Goal: Task Accomplishment & Management: Manage account settings

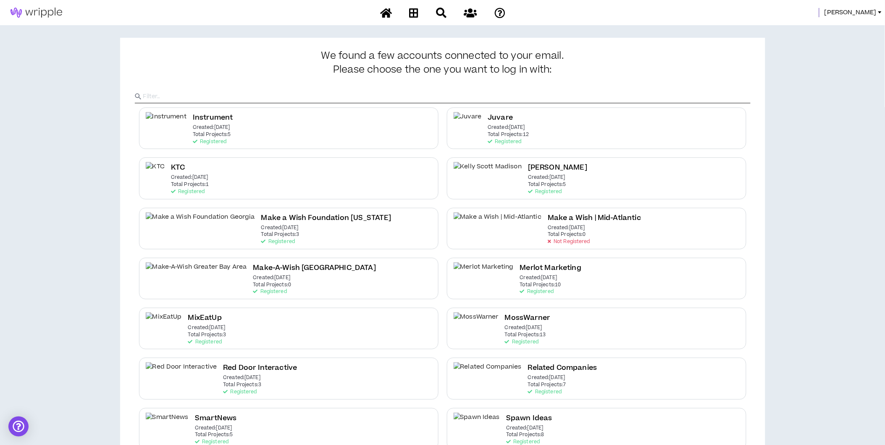
click at [862, 13] on span "Morgan" at bounding box center [850, 12] width 52 height 9
click at [854, 25] on link "System Admin Portal" at bounding box center [842, 28] width 76 height 13
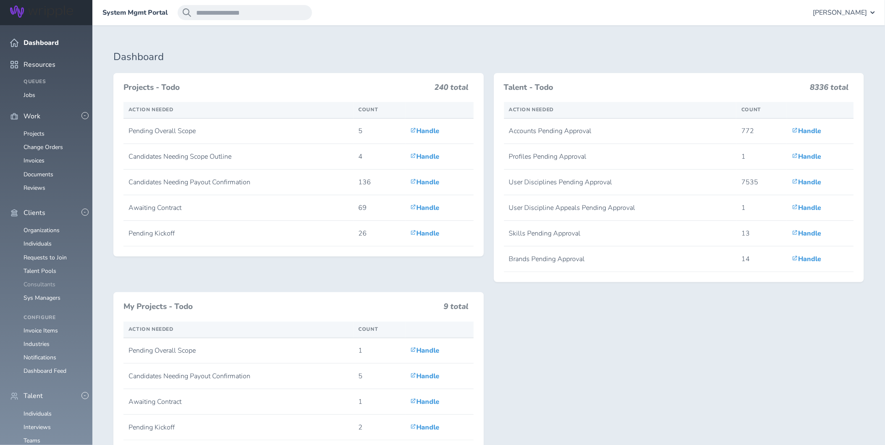
click at [34, 280] on link "Consultants" at bounding box center [40, 284] width 32 height 8
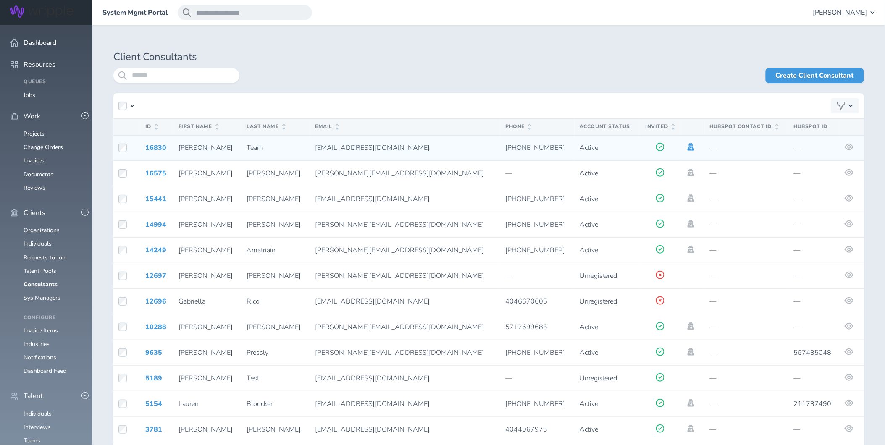
click at [687, 148] on icon at bounding box center [690, 147] width 7 height 8
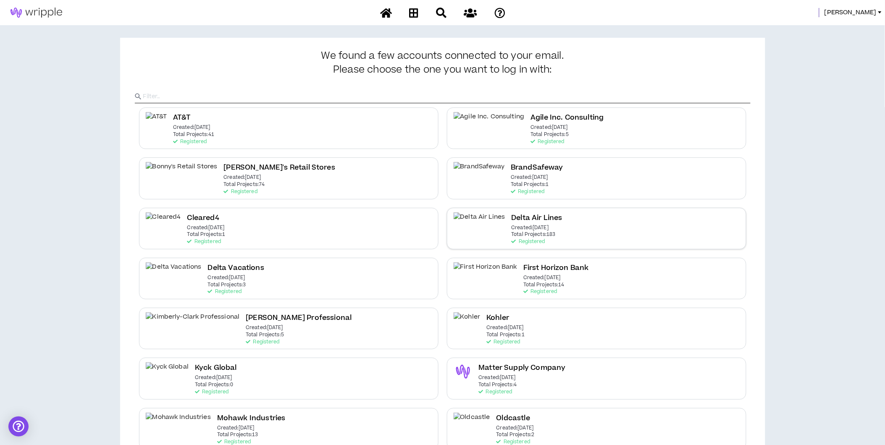
click at [513, 228] on p "Created: Dec 7 2020" at bounding box center [529, 228] width 37 height 6
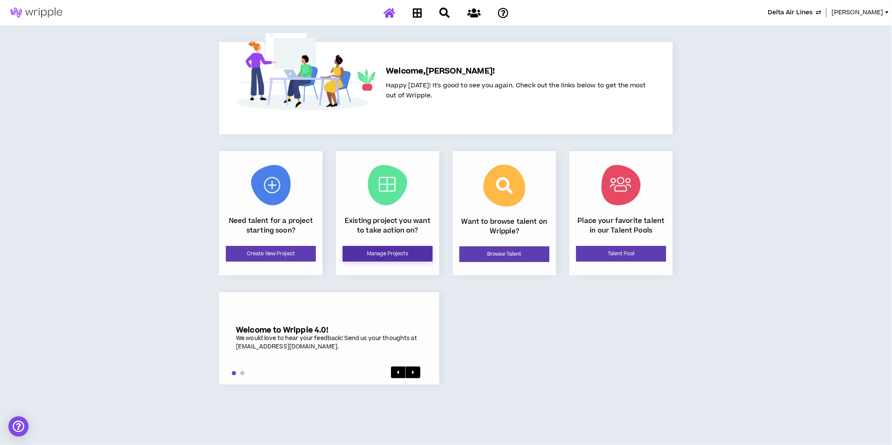
click at [398, 249] on link "Manage Projects" at bounding box center [388, 254] width 90 height 16
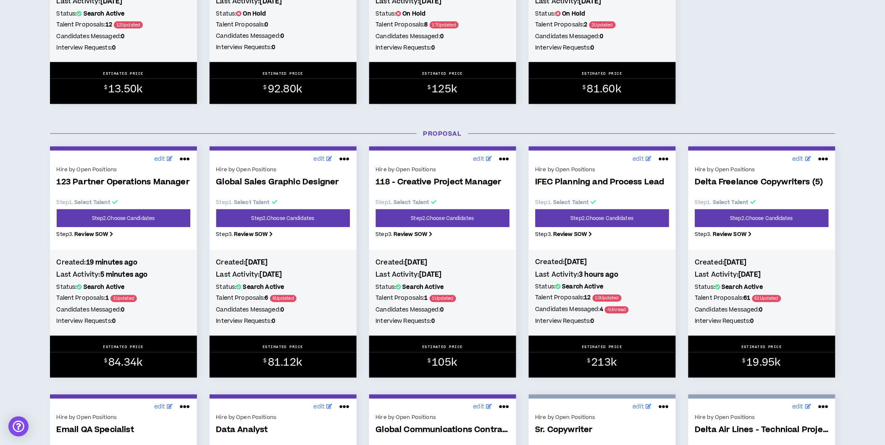
scroll to position [295, 0]
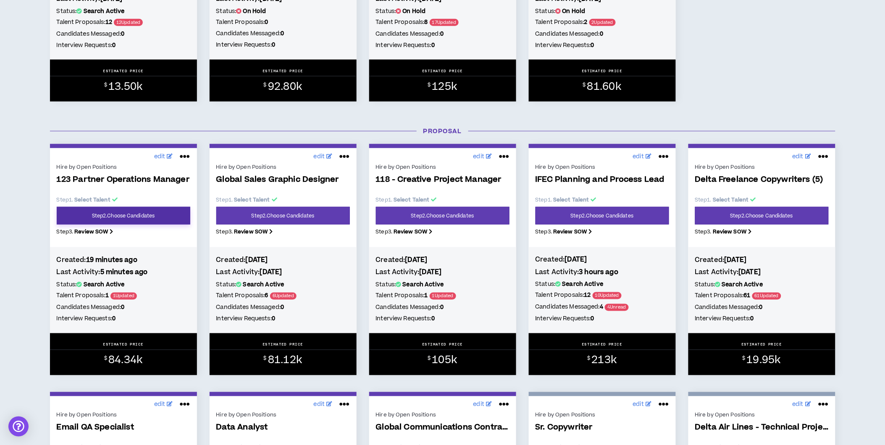
click at [133, 216] on link "Step 2 . Choose Candidates" at bounding box center [124, 216] width 134 height 18
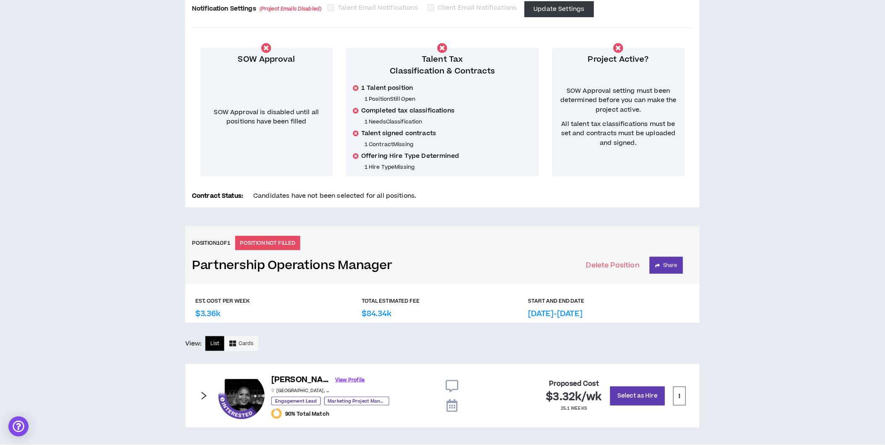
scroll to position [151, 0]
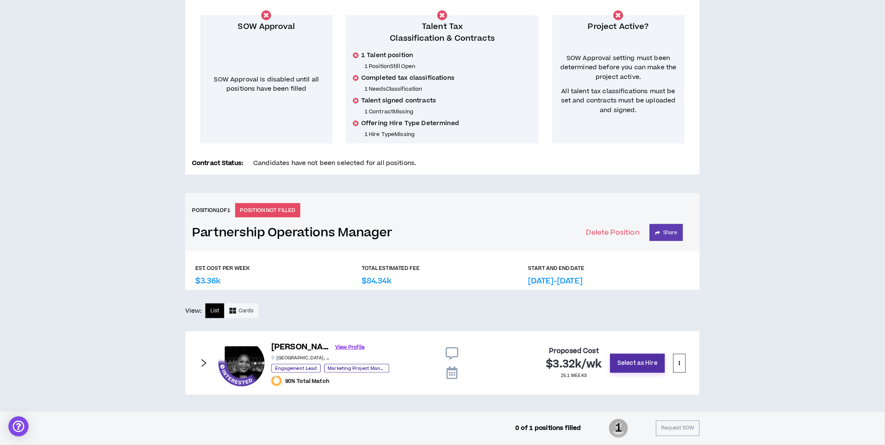
click at [637, 361] on button "Select as Hire" at bounding box center [637, 363] width 55 height 19
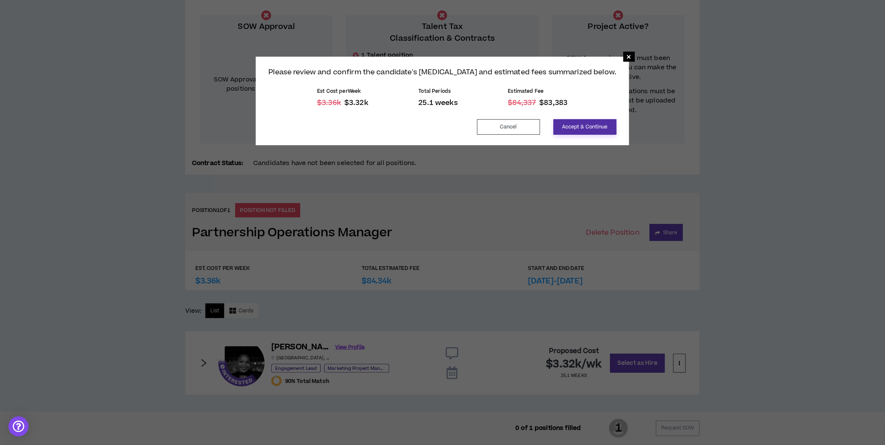
click at [577, 126] on button "Accept & Continue" at bounding box center [584, 127] width 63 height 16
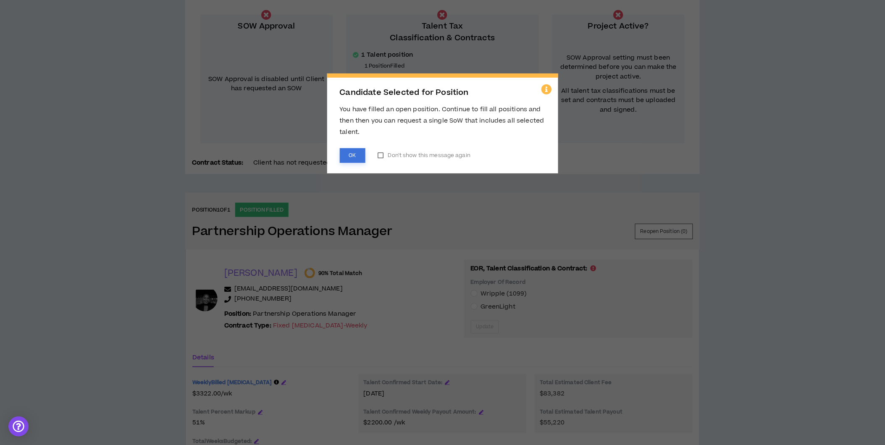
click at [354, 152] on button "OK" at bounding box center [353, 155] width 26 height 15
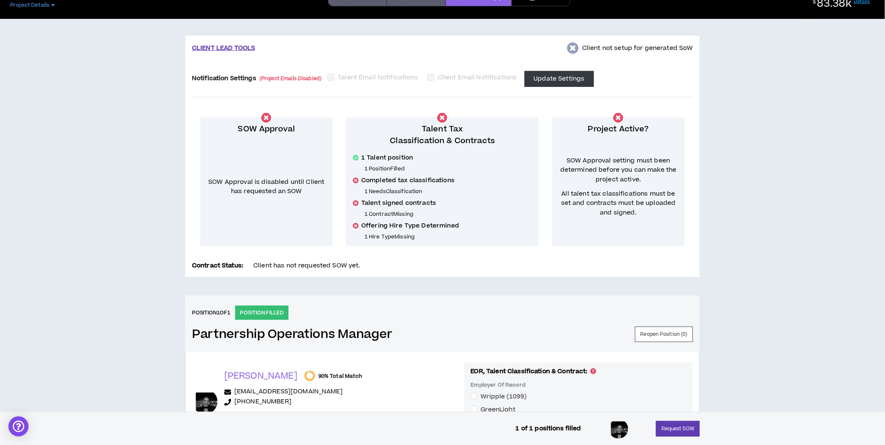
scroll to position [47, 0]
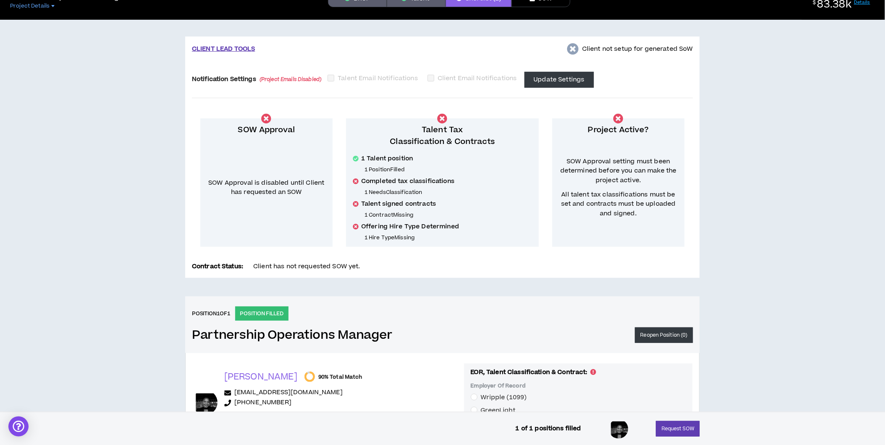
click at [660, 338] on button "Reopen Position ( 0 )" at bounding box center [664, 335] width 58 height 16
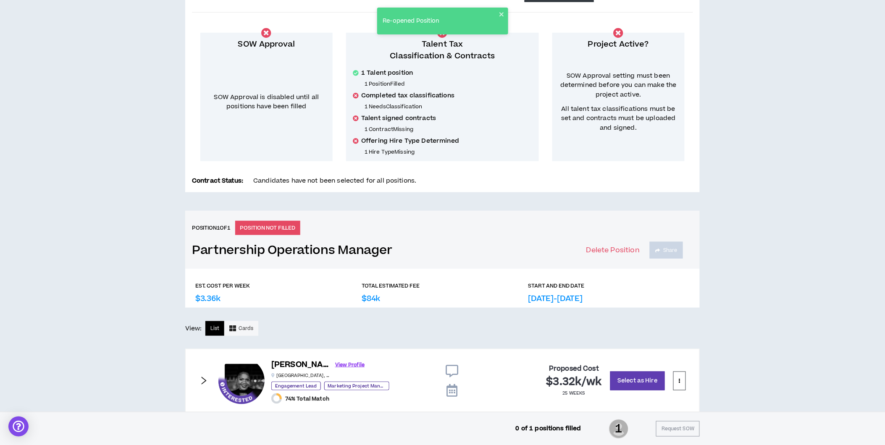
scroll to position [151, 0]
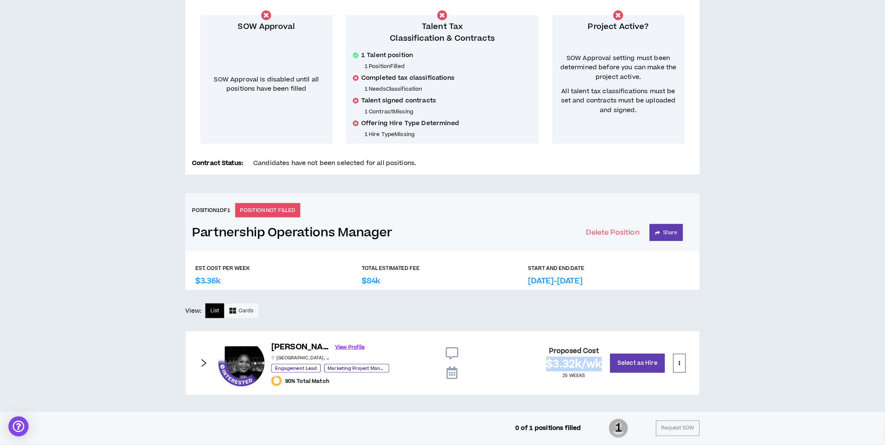
drag, startPoint x: 542, startPoint y: 361, endPoint x: 600, endPoint y: 369, distance: 58.5
click at [600, 369] on div "Proposed Cost $3.32k / wk 25 weeks Select as Hire" at bounding box center [579, 363] width 213 height 46
click at [495, 380] on div "Proposed Cost $3.32k / wk 25 weeks Select as Hire" at bounding box center [579, 363] width 213 height 46
drag, startPoint x: 542, startPoint y: 361, endPoint x: 603, endPoint y: 368, distance: 61.3
click at [603, 368] on div "Proposed Cost $3.32k / wk 25 weeks Select as Hire" at bounding box center [579, 363] width 213 height 46
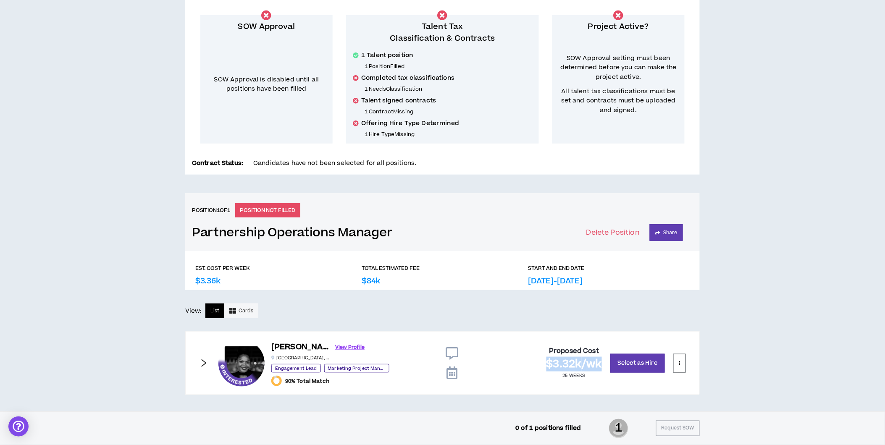
drag, startPoint x: 603, startPoint y: 368, endPoint x: 540, endPoint y: 380, distance: 64.6
click at [540, 380] on div "Proposed Cost $3.32k / wk 25 weeks Select as Hire" at bounding box center [579, 363] width 213 height 46
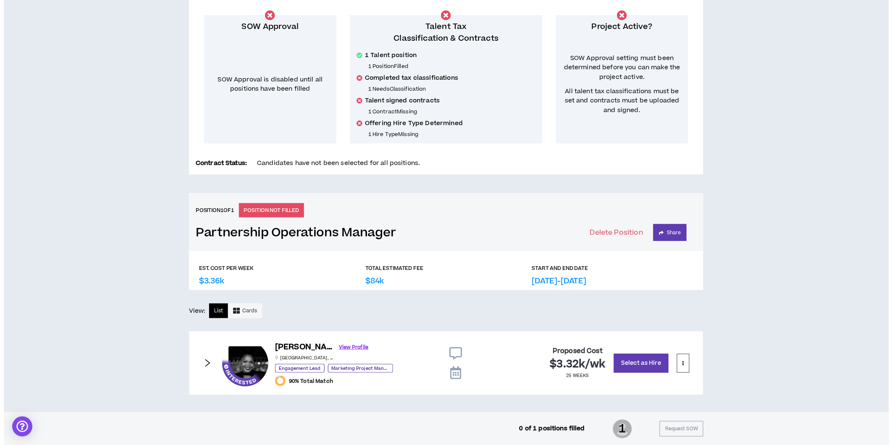
scroll to position [0, 0]
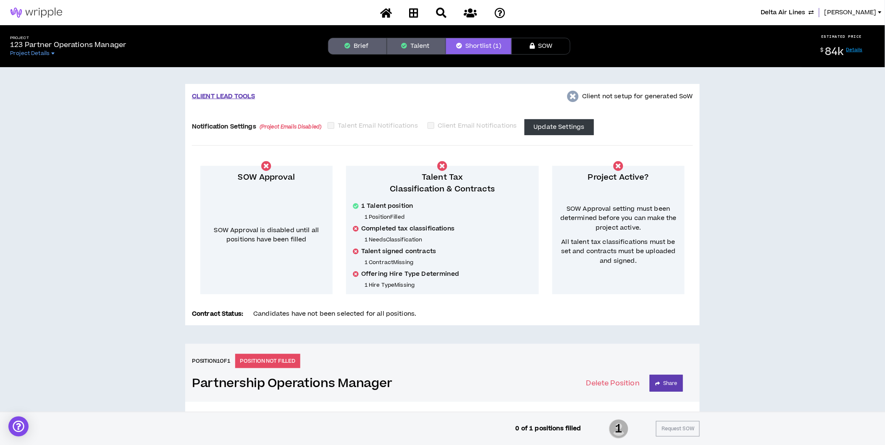
click at [351, 48] on button "Brief" at bounding box center [357, 46] width 59 height 17
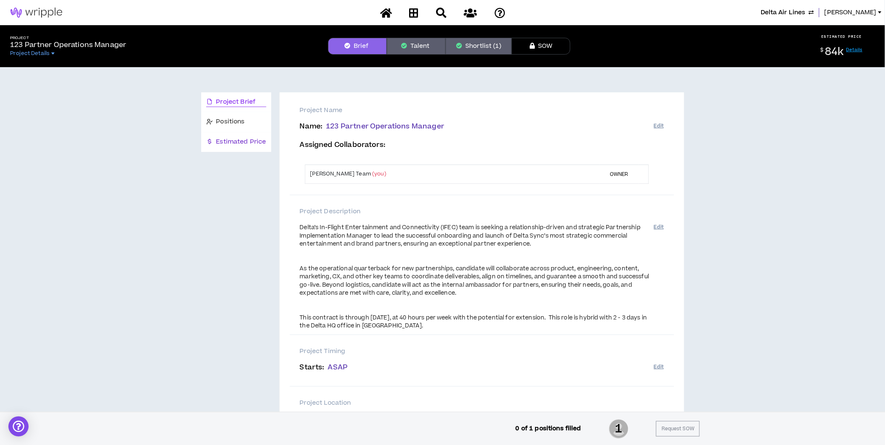
click at [239, 139] on span "Estimated Price" at bounding box center [241, 141] width 50 height 9
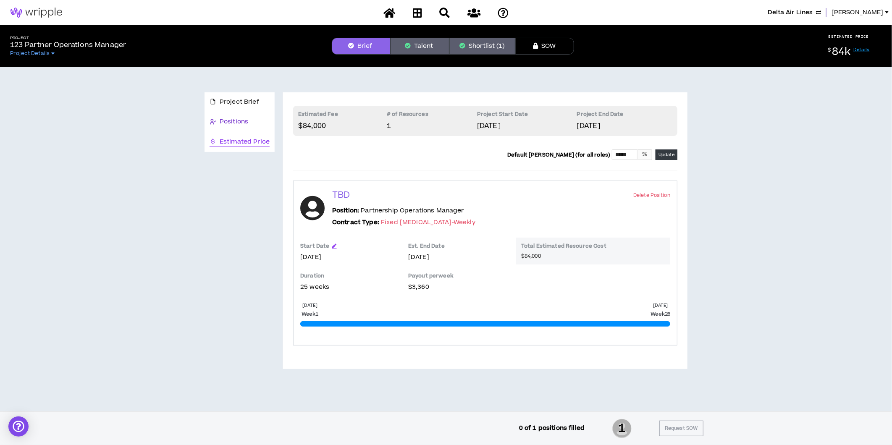
click at [243, 122] on span "Positions" at bounding box center [234, 121] width 29 height 9
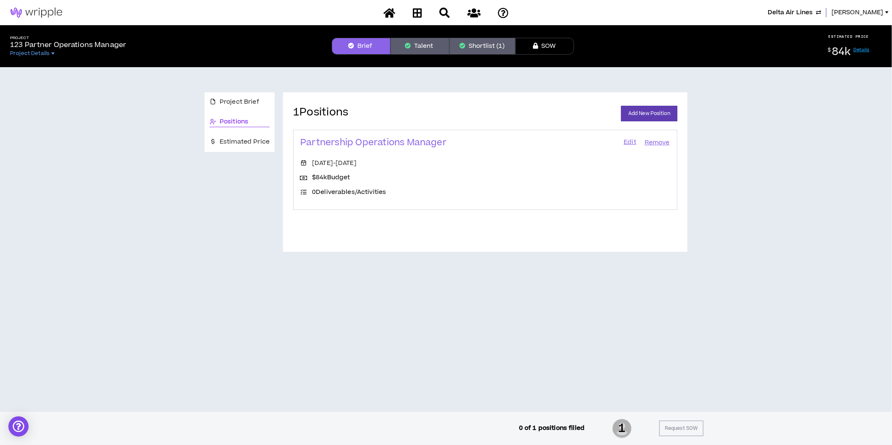
click at [631, 143] on link "Edit" at bounding box center [630, 143] width 14 height 12
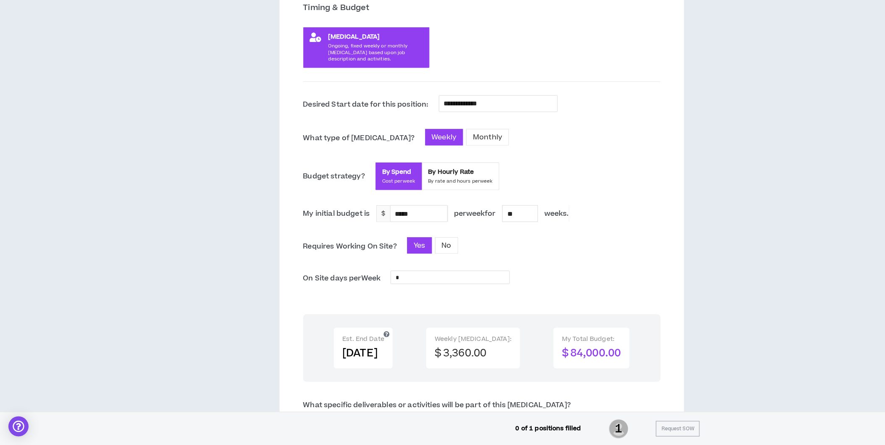
scroll to position [185, 0]
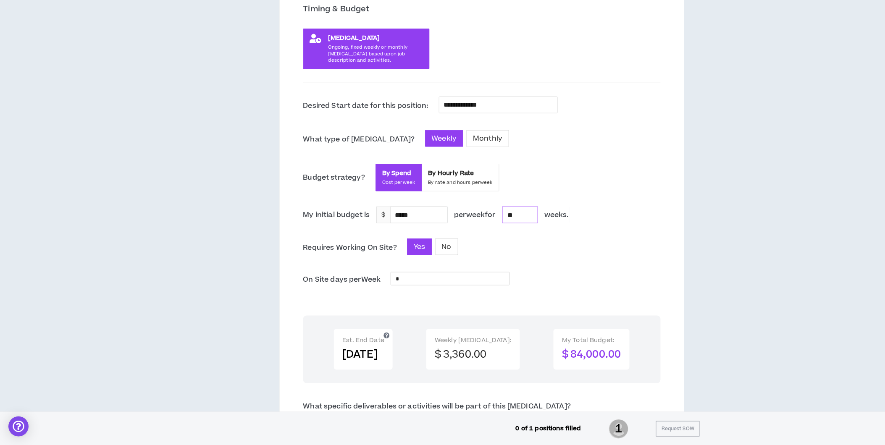
click at [527, 213] on input "**" at bounding box center [520, 215] width 35 height 16
type input "****"
click at [545, 263] on div "**********" at bounding box center [481, 330] width 357 height 467
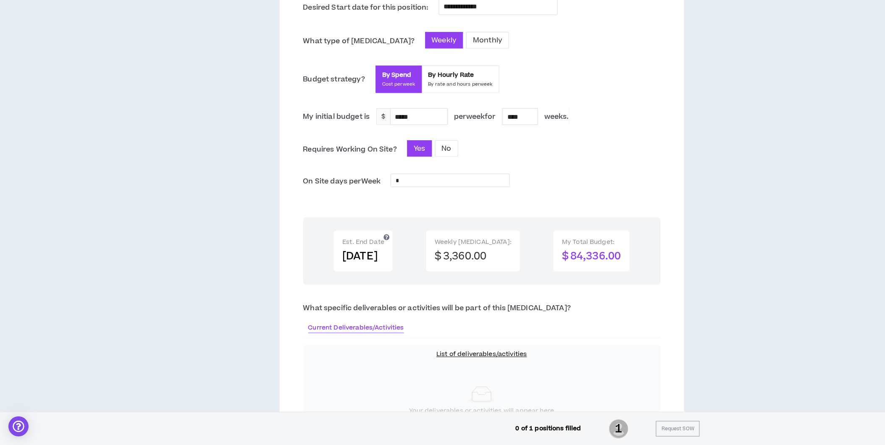
scroll to position [286, 0]
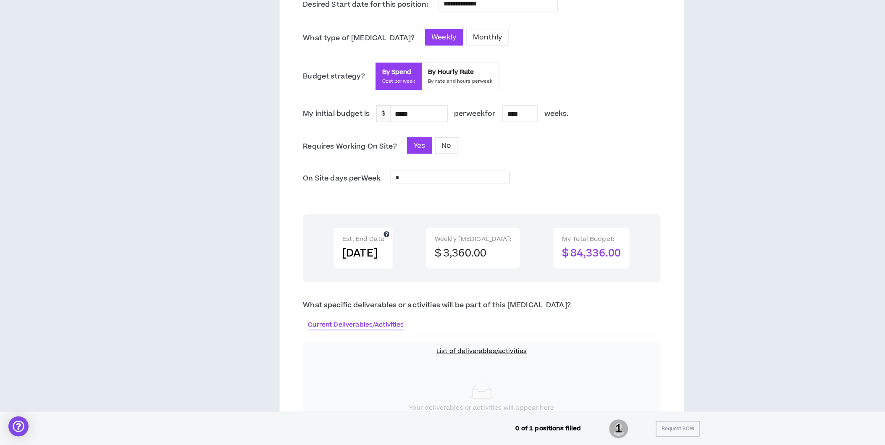
click at [389, 233] on icon at bounding box center [386, 234] width 6 height 6
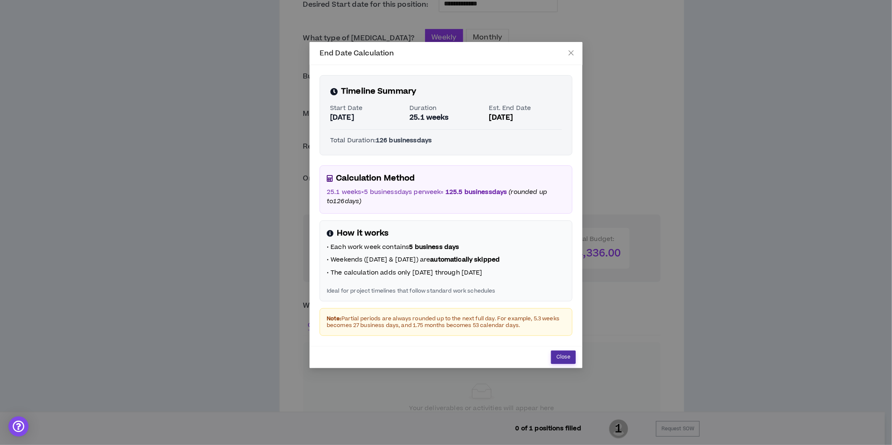
click at [559, 358] on span "Close" at bounding box center [563, 357] width 14 height 8
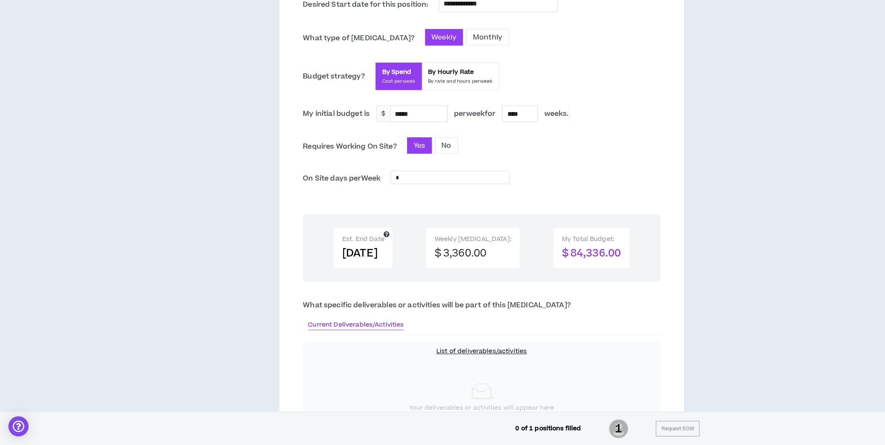
click at [389, 233] on icon at bounding box center [386, 234] width 6 height 6
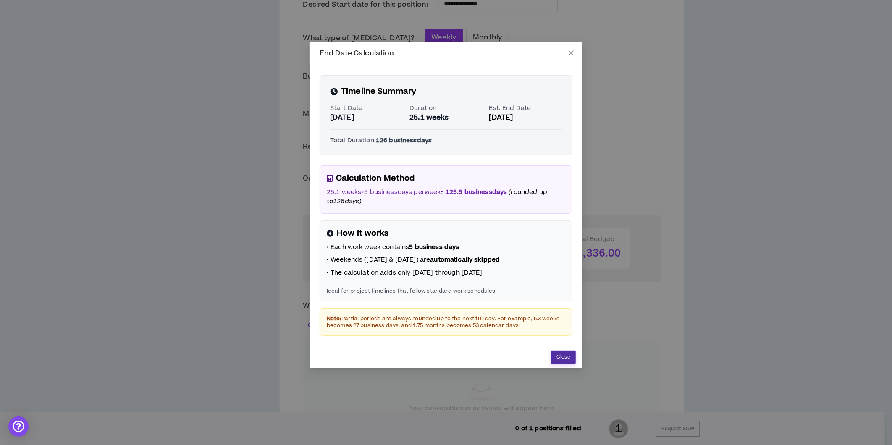
click at [559, 358] on span "Close" at bounding box center [563, 357] width 14 height 8
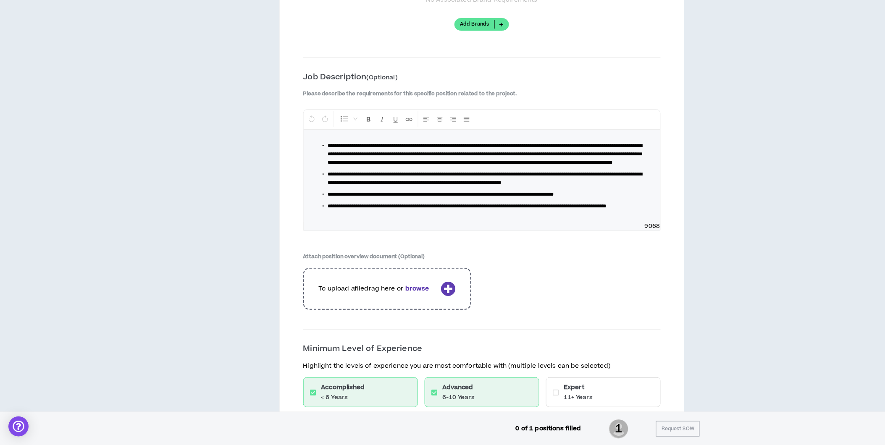
scroll to position [1061, 0]
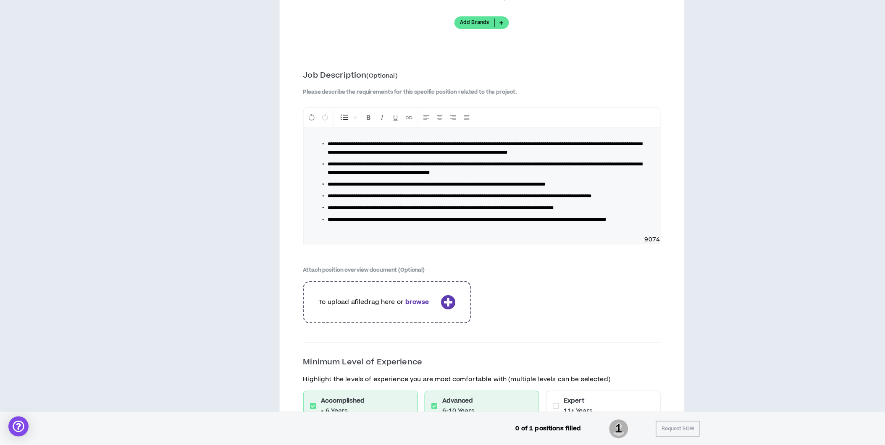
click at [397, 175] on span "**********" at bounding box center [485, 168] width 314 height 13
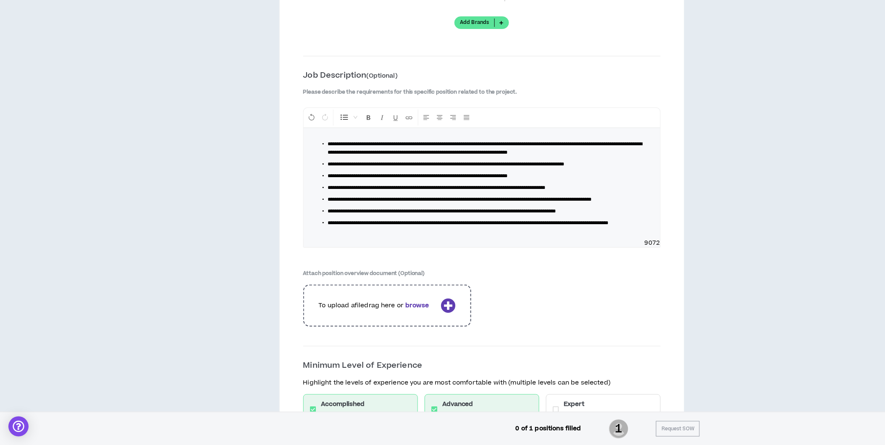
click at [581, 225] on span "**********" at bounding box center [468, 222] width 280 height 5
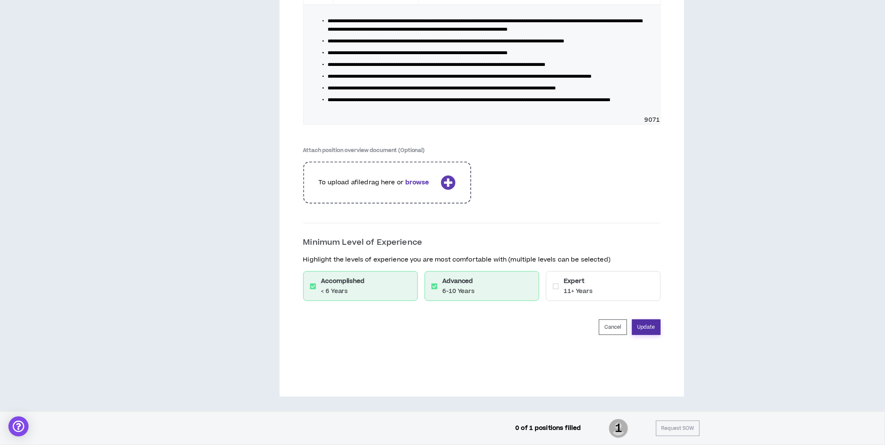
click at [641, 323] on button "Update" at bounding box center [646, 327] width 29 height 16
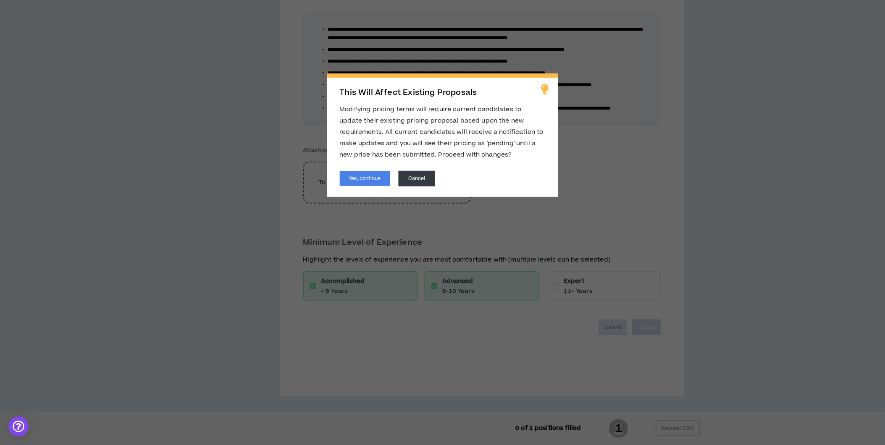
scroll to position [1181, 0]
drag, startPoint x: 373, startPoint y: 178, endPoint x: 343, endPoint y: 190, distance: 31.9
click at [343, 190] on div "This Will Affect Existing Proposals Modifying pricing terms will require curren…" at bounding box center [442, 134] width 231 height 123
drag, startPoint x: 373, startPoint y: 178, endPoint x: 363, endPoint y: 178, distance: 10.1
click at [363, 178] on button "Yes, continue" at bounding box center [365, 178] width 50 height 15
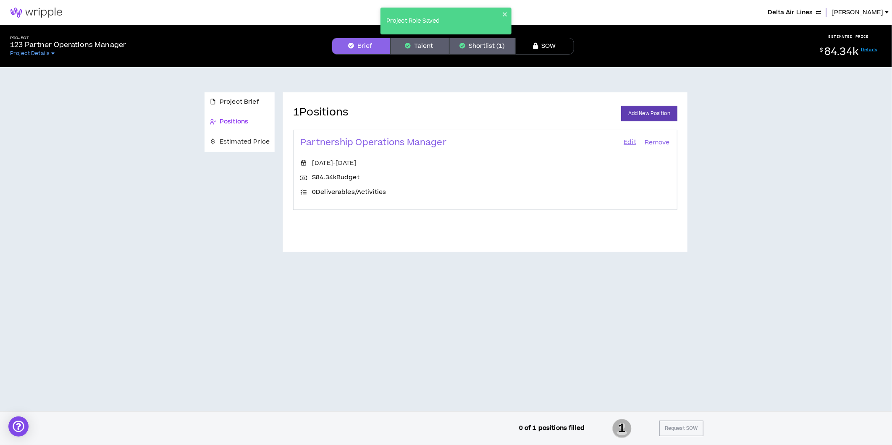
click at [482, 43] on button "Shortlist (1)" at bounding box center [482, 46] width 66 height 17
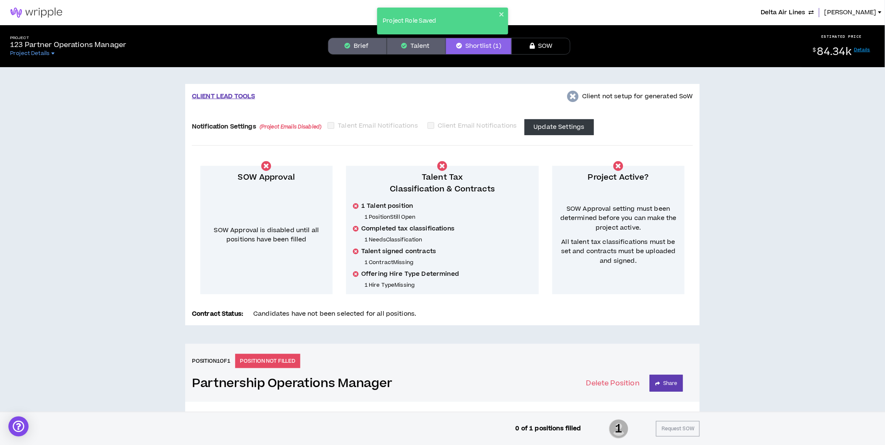
scroll to position [151, 0]
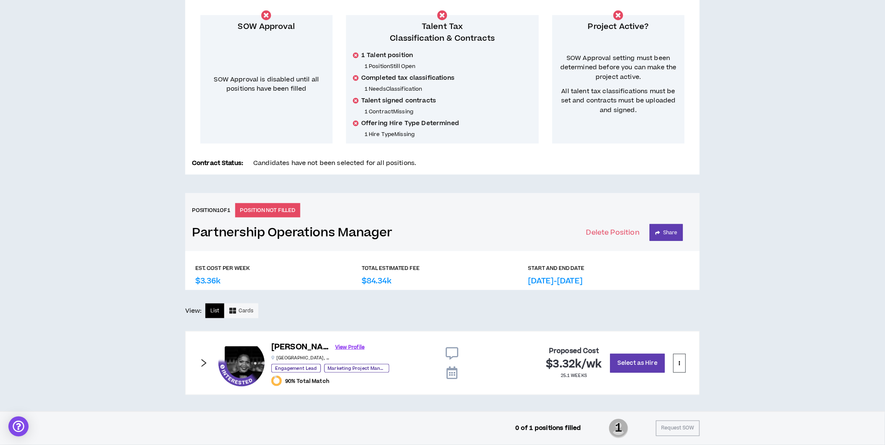
click at [202, 360] on icon "right" at bounding box center [203, 363] width 9 height 9
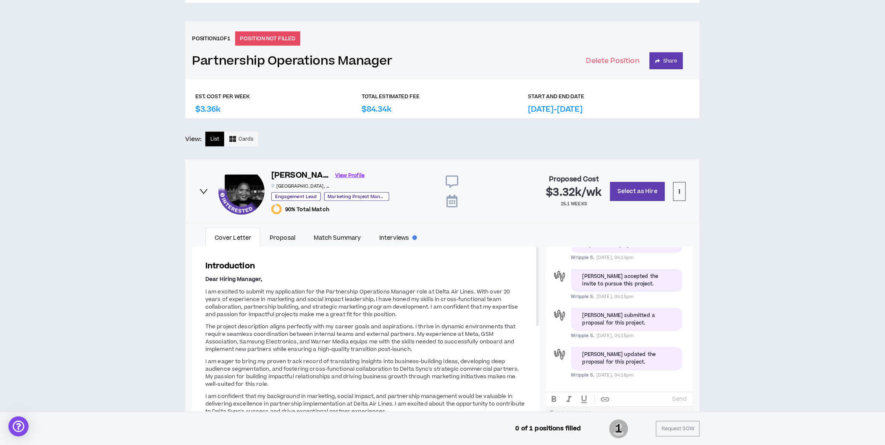
scroll to position [323, 0]
click at [199, 187] on icon "right" at bounding box center [203, 190] width 9 height 9
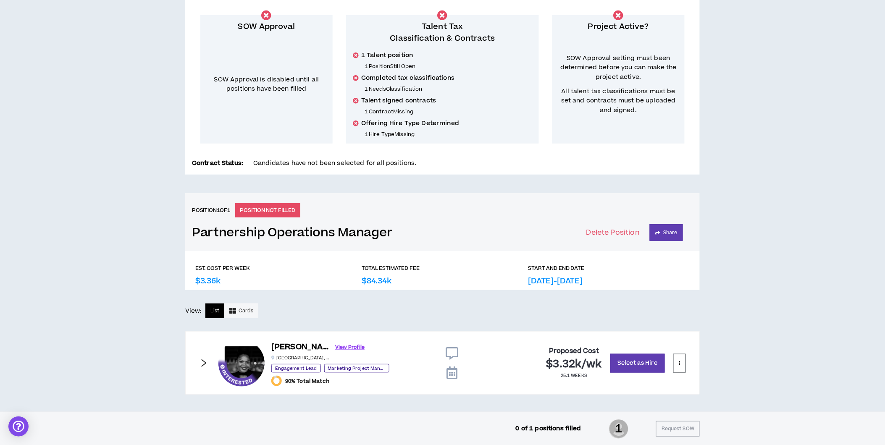
scroll to position [151, 0]
click at [644, 360] on button "Select as Hire" at bounding box center [637, 363] width 55 height 19
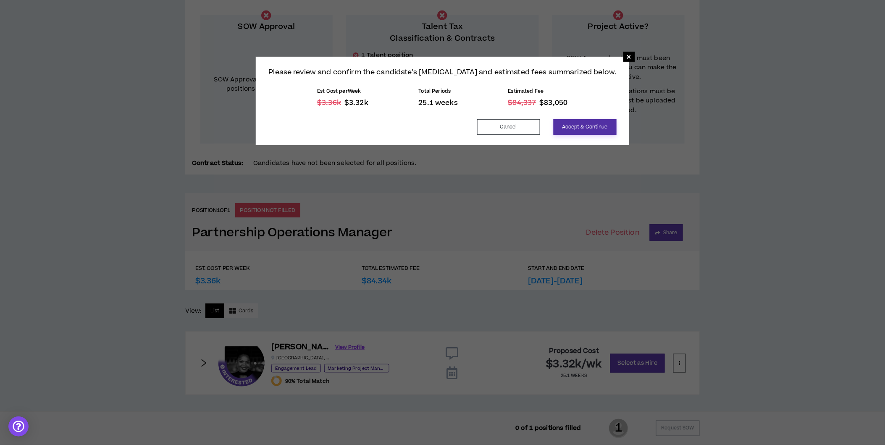
click at [570, 124] on button "Accept & Continue" at bounding box center [584, 127] width 63 height 16
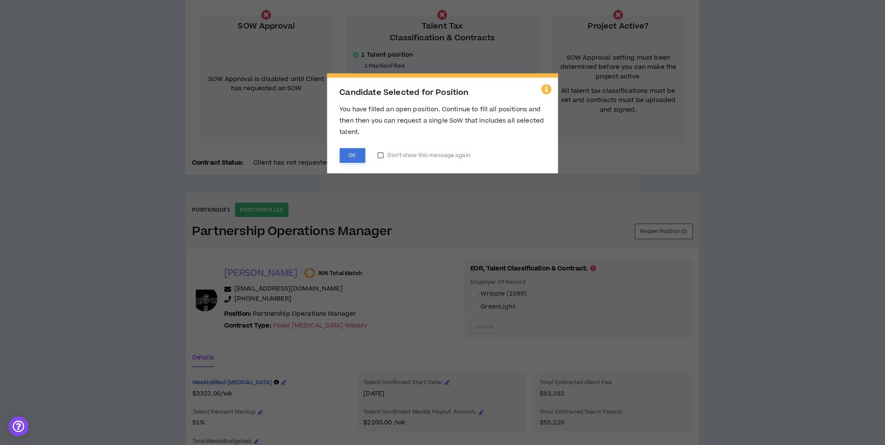
click at [354, 157] on button "OK" at bounding box center [353, 155] width 26 height 15
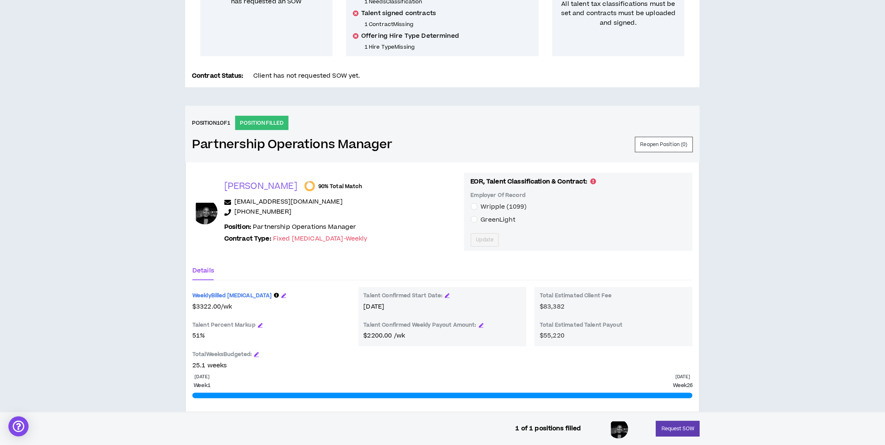
scroll to position [238, 0]
click at [479, 238] on span "Update" at bounding box center [485, 240] width 18 height 8
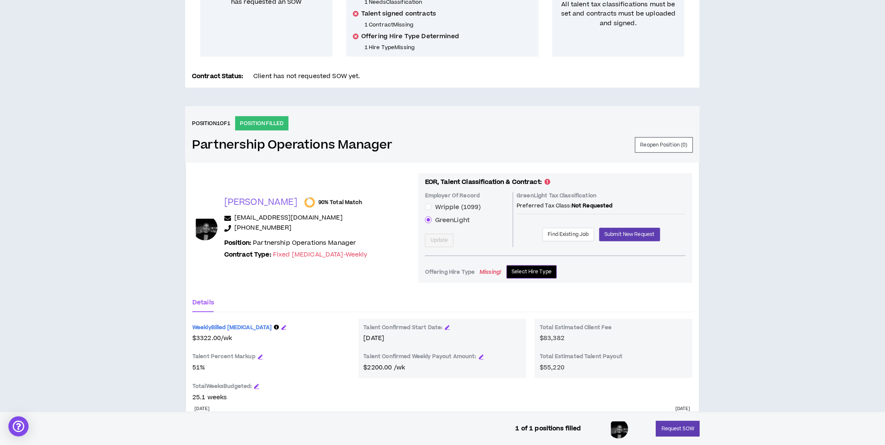
click at [530, 268] on span "Select Hire Type" at bounding box center [532, 272] width 40 height 8
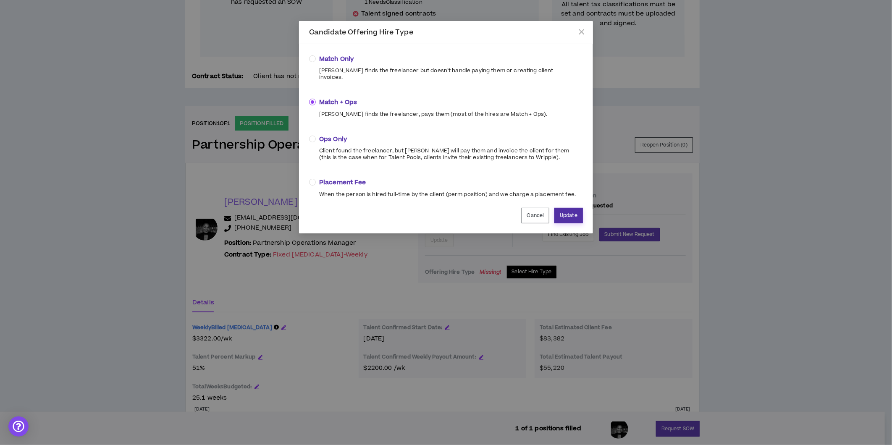
click at [563, 208] on button "Update" at bounding box center [568, 216] width 29 height 16
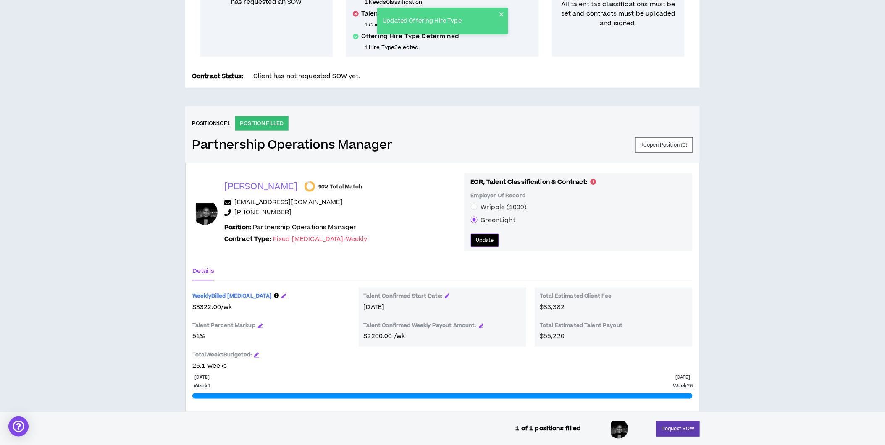
click at [476, 238] on span "Update" at bounding box center [485, 240] width 18 height 8
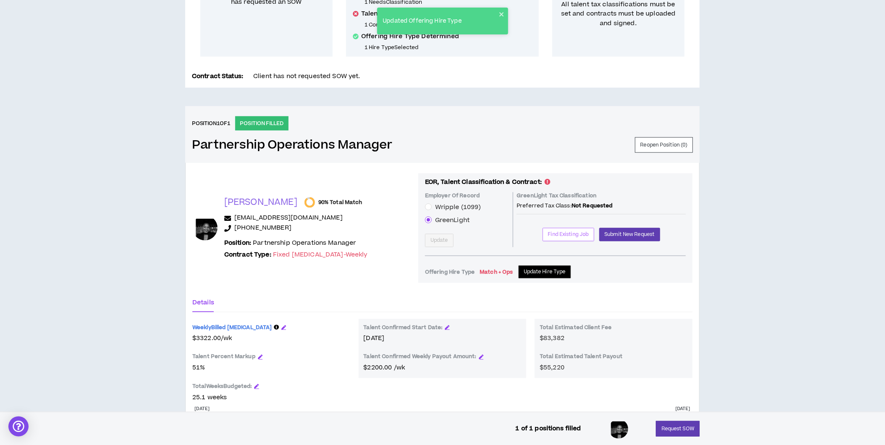
click at [564, 234] on span "Find Existing Job" at bounding box center [568, 234] width 41 height 8
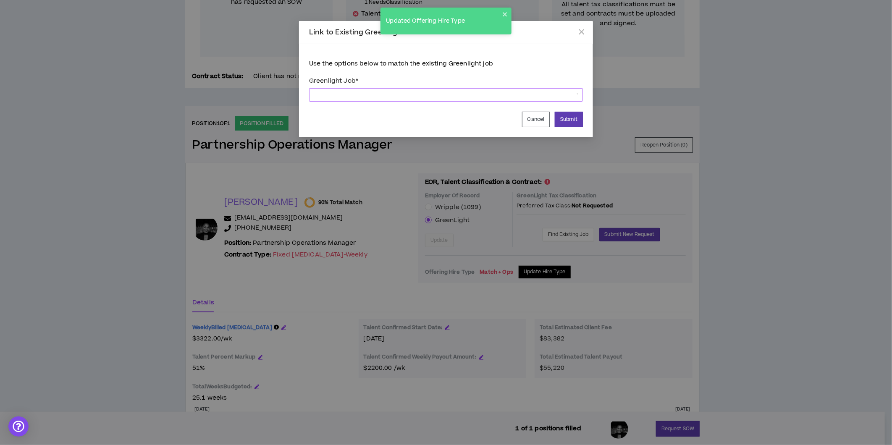
click at [401, 96] on span at bounding box center [446, 95] width 264 height 13
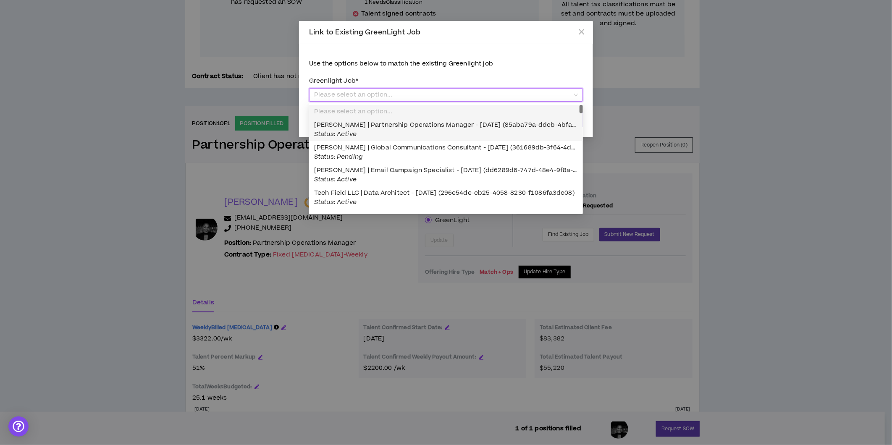
click at [389, 127] on span "Ayana Bryan | Partnership Operations Manager - 07/08/2025 (85aba79a-ddcb-4bfa-b…" at bounding box center [477, 129] width 327 height 18
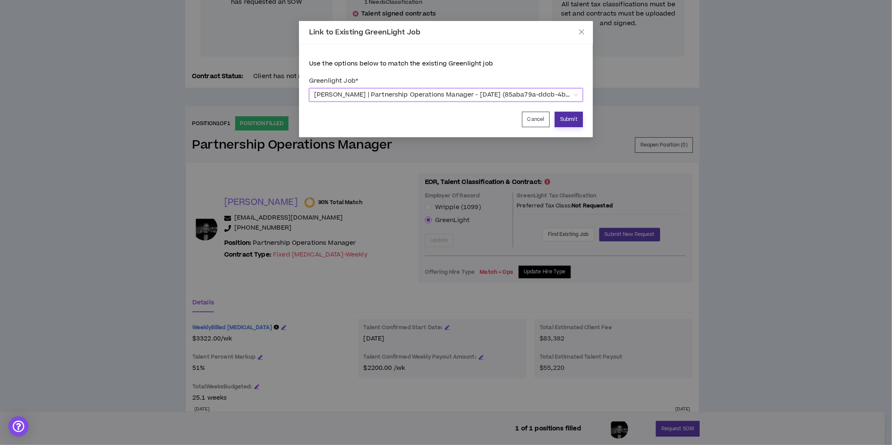
click at [571, 119] on button "Submit" at bounding box center [569, 120] width 28 height 16
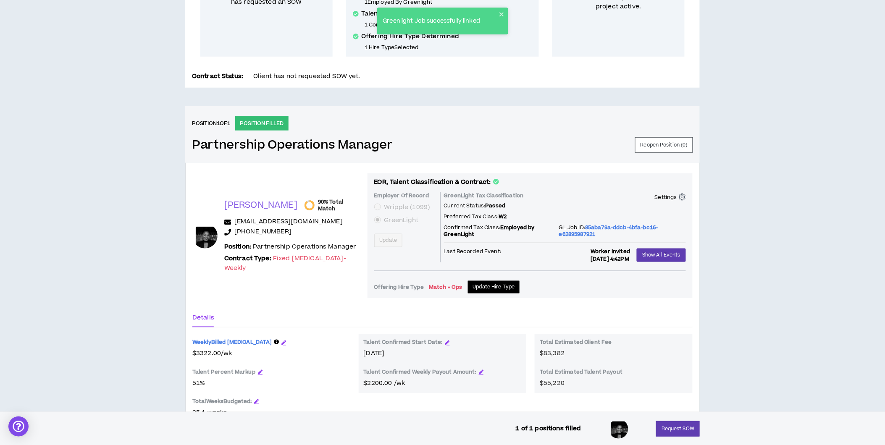
click at [683, 195] on icon "setting" at bounding box center [681, 197] width 7 height 7
click at [662, 210] on p "Refresh" at bounding box center [660, 210] width 24 height 9
click at [321, 304] on div "Ayana B. 90% Total Match ayanabryan@gmail.com +1 404-218-8107 Position: Partner…" at bounding box center [442, 315] width 514 height 304
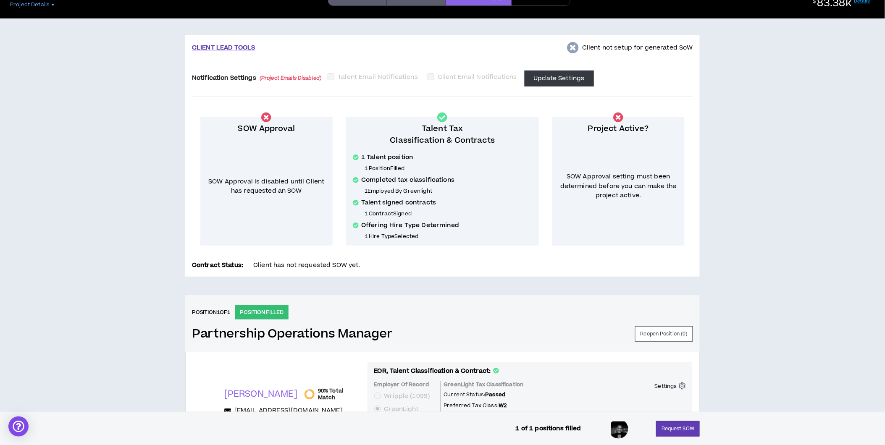
scroll to position [0, 0]
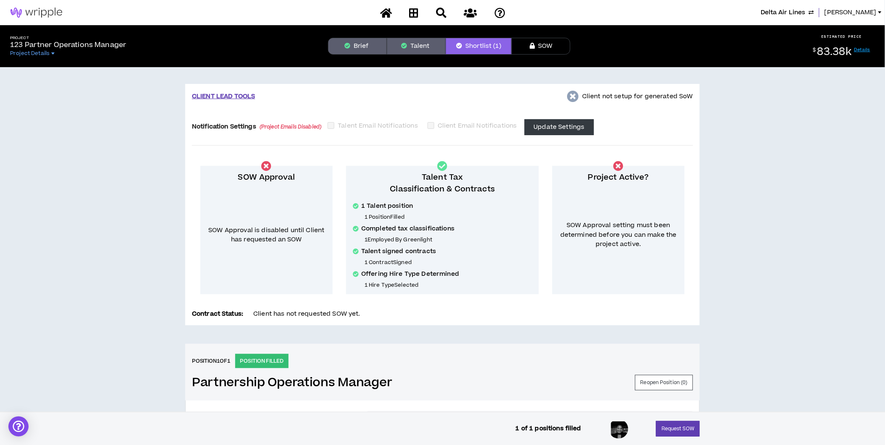
click at [356, 45] on button "Brief" at bounding box center [357, 46] width 59 height 17
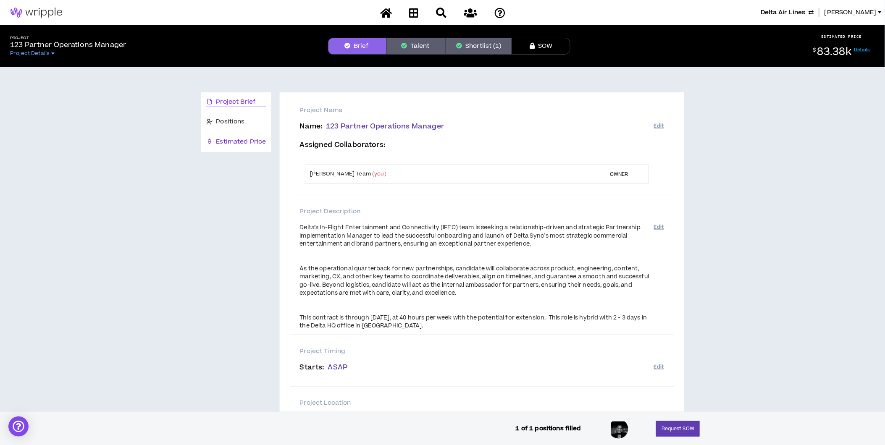
click at [235, 144] on span "Estimated Price" at bounding box center [241, 141] width 50 height 9
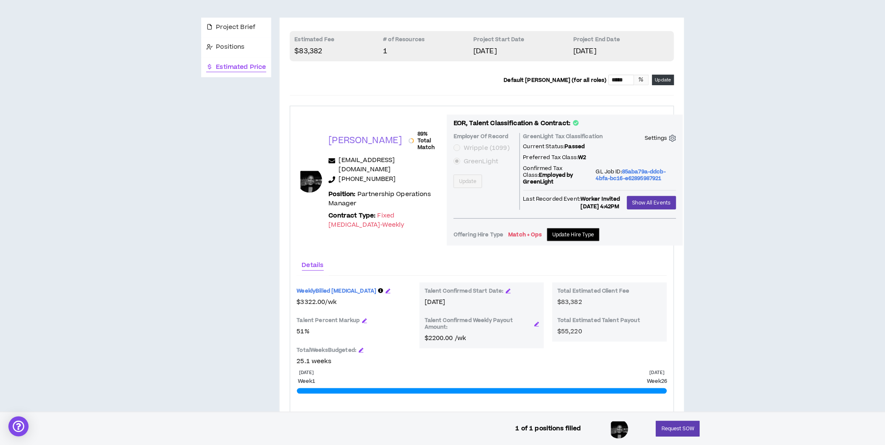
scroll to position [76, 0]
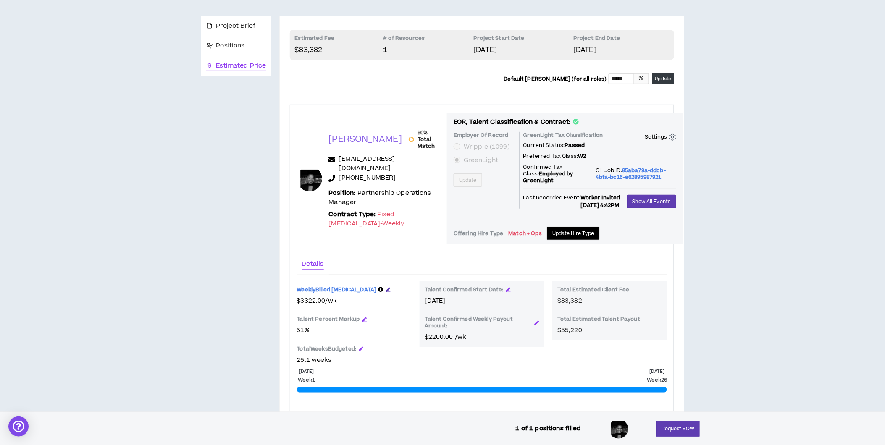
click at [386, 287] on icon "button" at bounding box center [388, 289] width 5 height 5
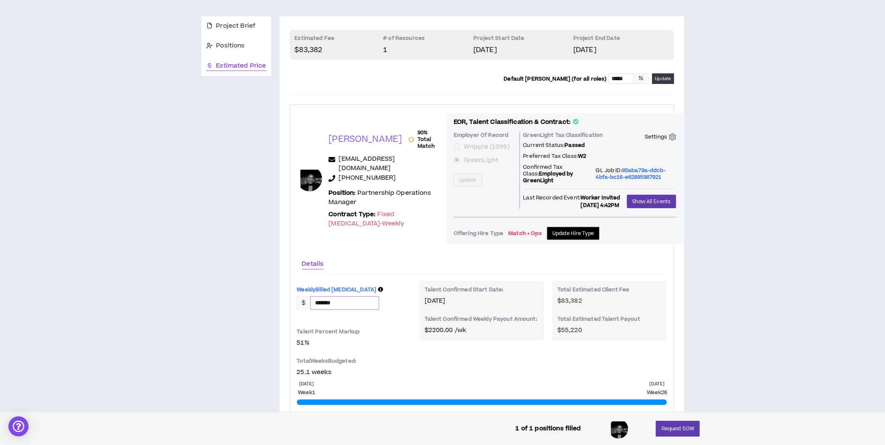
click at [354, 297] on input "*******" at bounding box center [345, 303] width 68 height 13
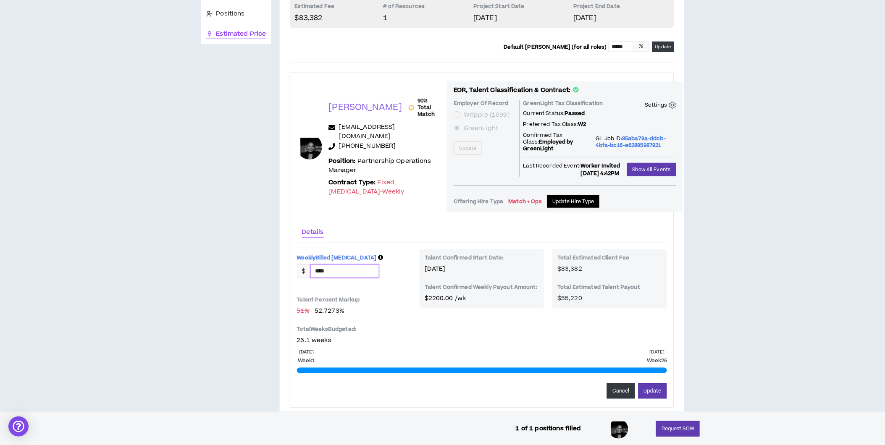
scroll to position [108, 0]
type input "*******"
click at [660, 383] on button "Update" at bounding box center [652, 391] width 29 height 16
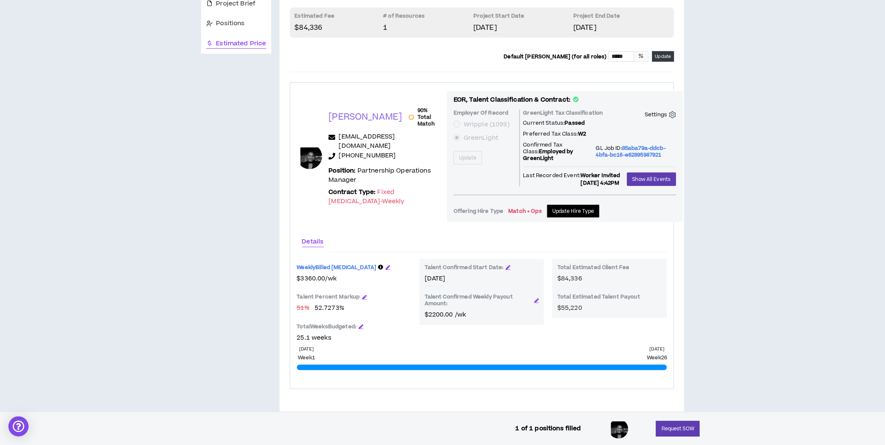
scroll to position [98, 0]
drag, startPoint x: 423, startPoint y: 307, endPoint x: 465, endPoint y: 308, distance: 42.0
click at [465, 308] on div "Talent Confirmed Start Date: Jul 8, 2025 Talent Confirmed Weekly Payout Amount:…" at bounding box center [481, 292] width 124 height 66
drag, startPoint x: 465, startPoint y: 308, endPoint x: 440, endPoint y: 311, distance: 25.4
click at [440, 311] on p "$2200.00 /wk" at bounding box center [481, 315] width 114 height 9
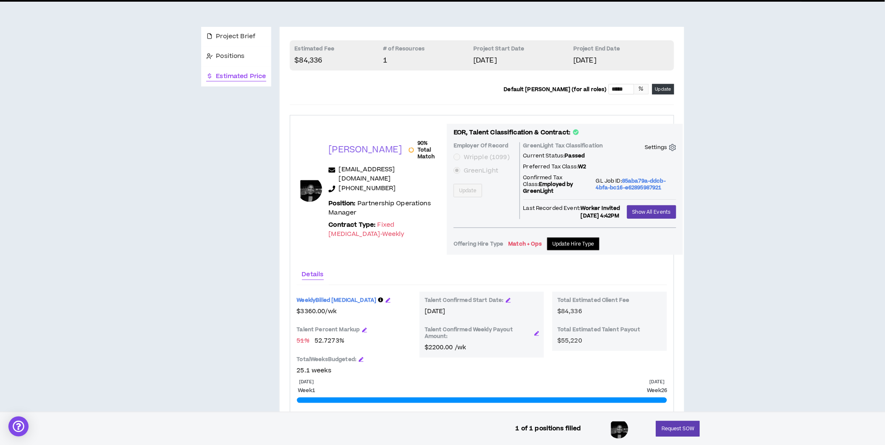
scroll to position [0, 0]
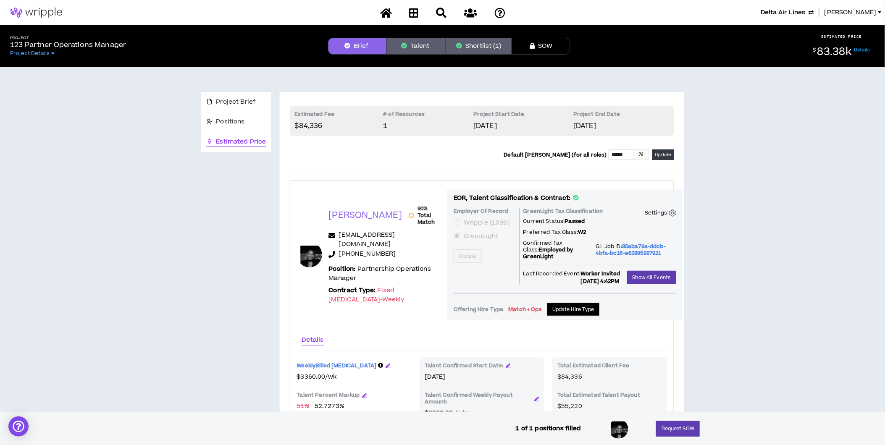
click at [467, 48] on button "Shortlist (1)" at bounding box center [478, 46] width 66 height 17
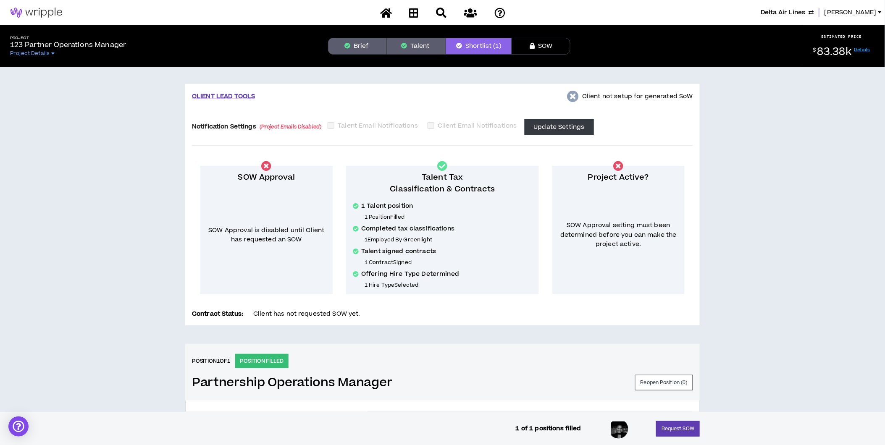
click at [353, 49] on button "Brief" at bounding box center [357, 46] width 59 height 17
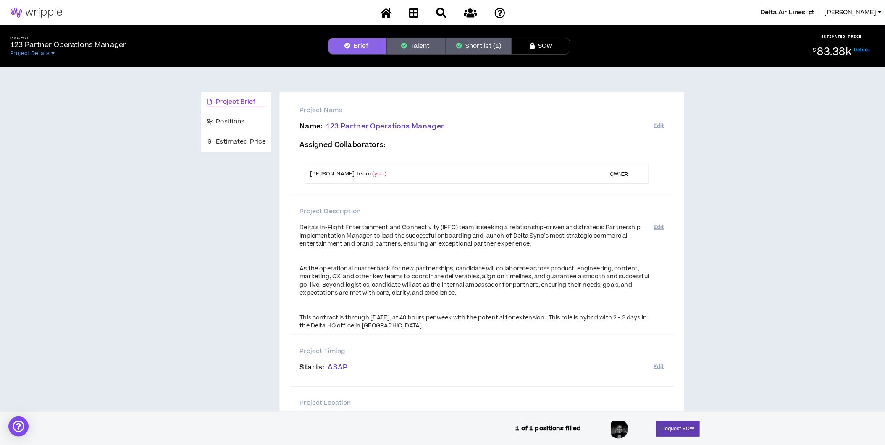
click at [466, 45] on button "Shortlist (1)" at bounding box center [478, 46] width 66 height 17
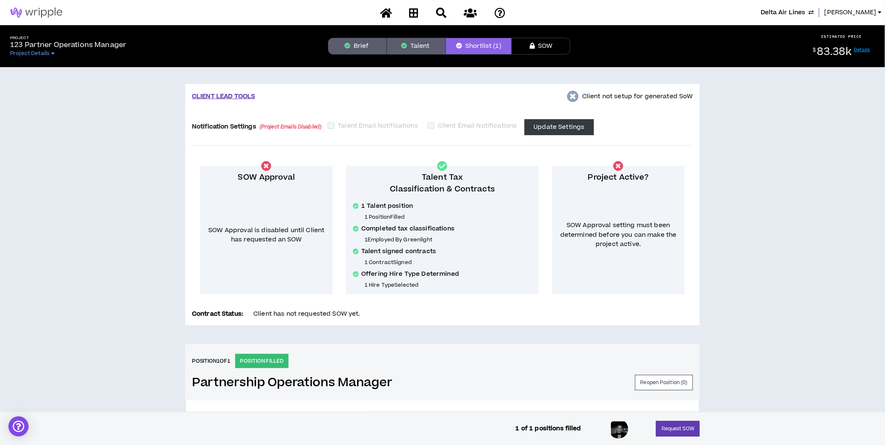
click at [356, 50] on button "Brief" at bounding box center [357, 46] width 59 height 17
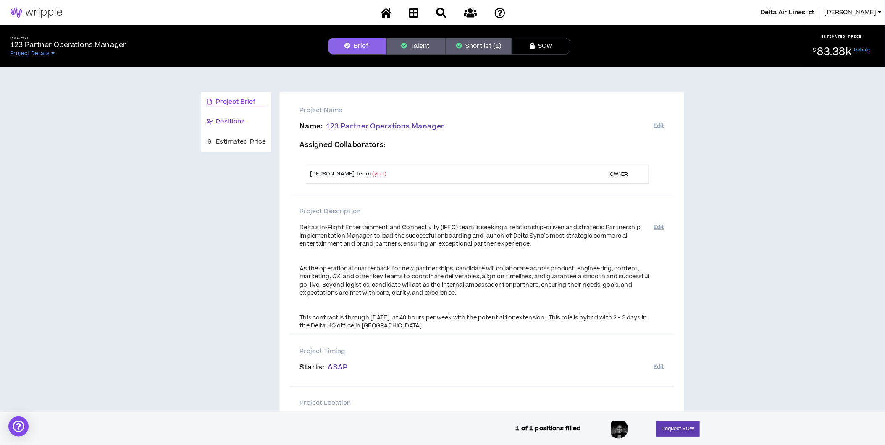
click at [223, 124] on span "Positions" at bounding box center [230, 121] width 29 height 9
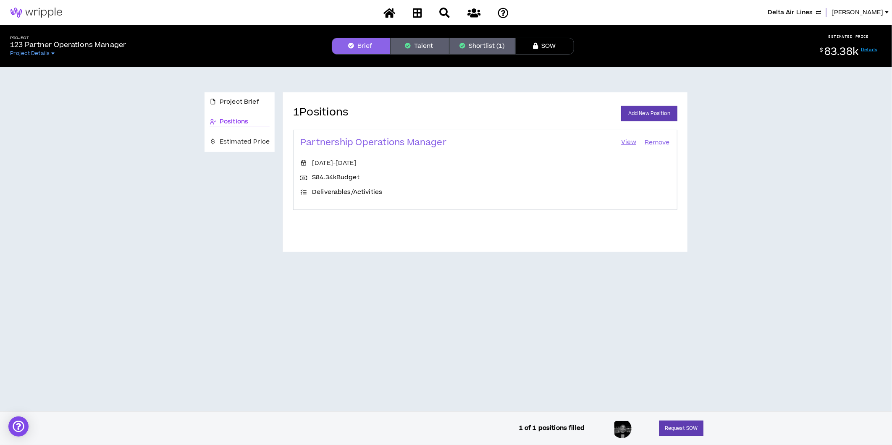
click at [629, 141] on link "View" at bounding box center [628, 143] width 17 height 12
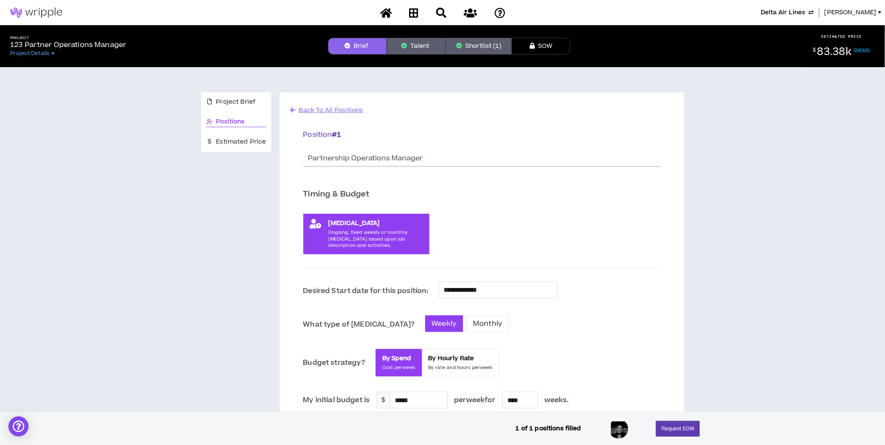
click at [488, 39] on button "Shortlist (1)" at bounding box center [478, 46] width 66 height 17
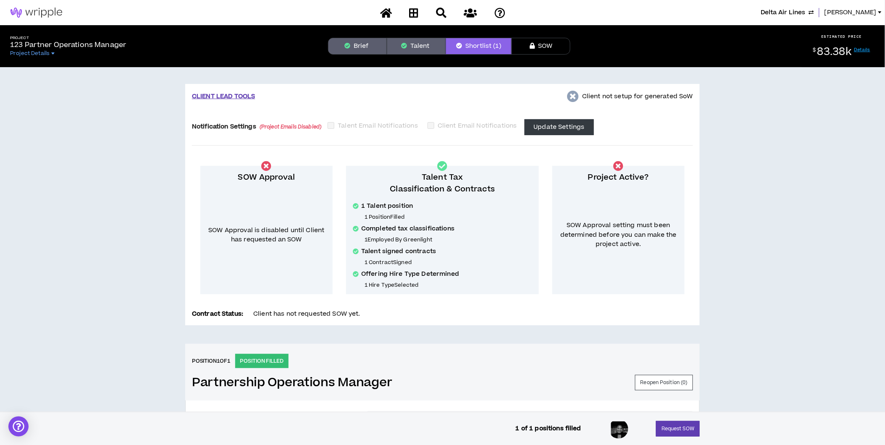
click at [362, 47] on button "Brief" at bounding box center [357, 46] width 59 height 17
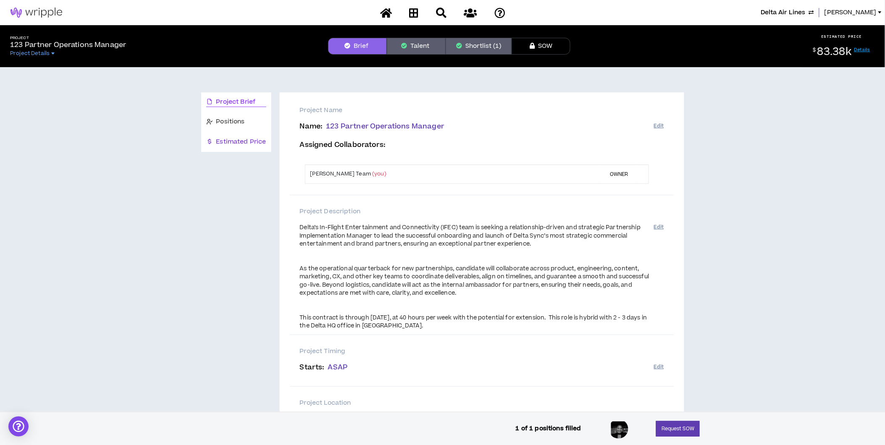
click at [254, 142] on span "Estimated Price" at bounding box center [241, 141] width 50 height 9
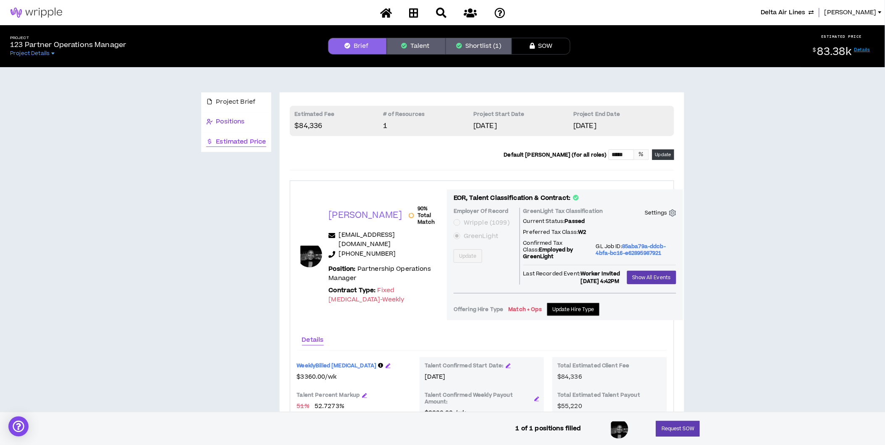
click at [225, 118] on span "Positions" at bounding box center [230, 121] width 29 height 9
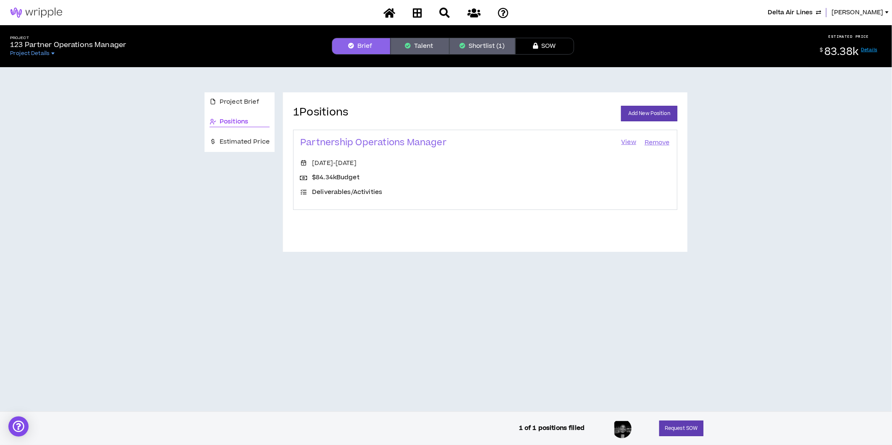
click at [626, 143] on link "View" at bounding box center [628, 143] width 17 height 12
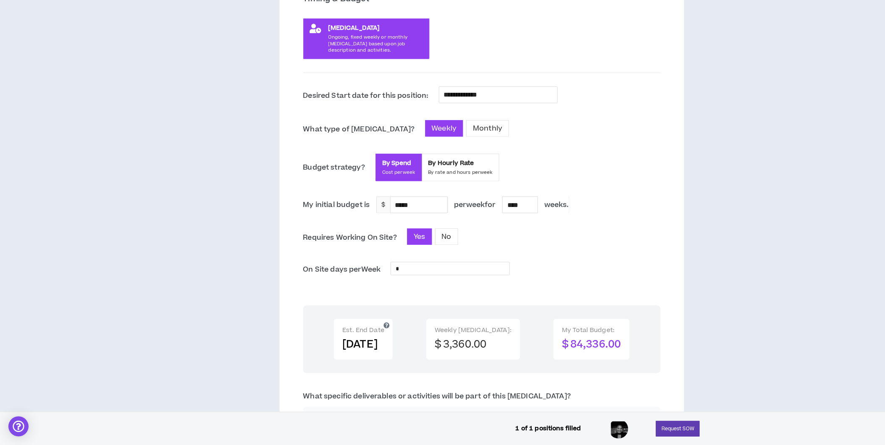
scroll to position [195, 0]
click at [528, 204] on div "****" at bounding box center [520, 205] width 35 height 16
click at [522, 204] on div "****" at bounding box center [520, 205] width 35 height 16
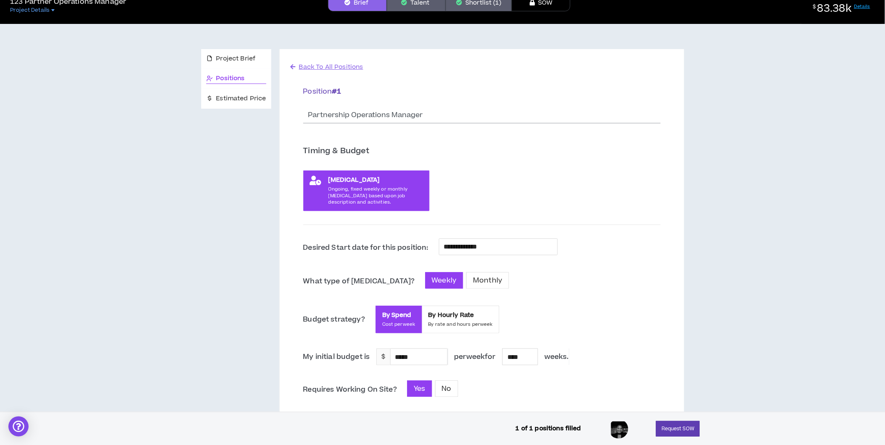
scroll to position [0, 0]
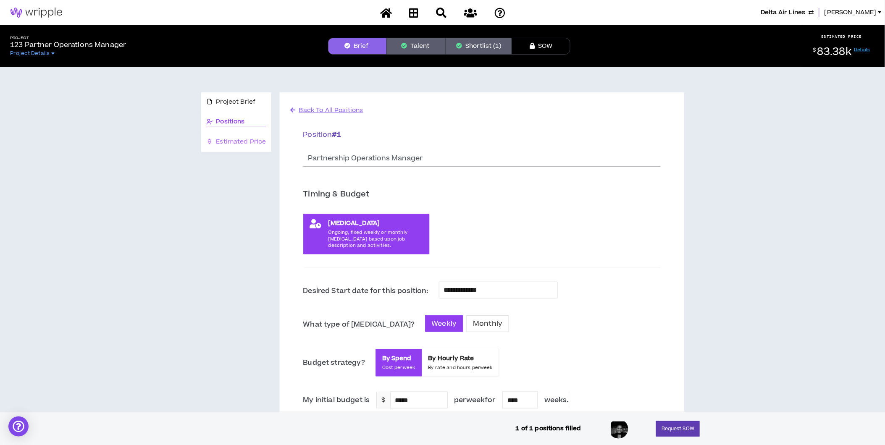
click at [244, 136] on div "Estimated Price" at bounding box center [236, 142] width 70 height 20
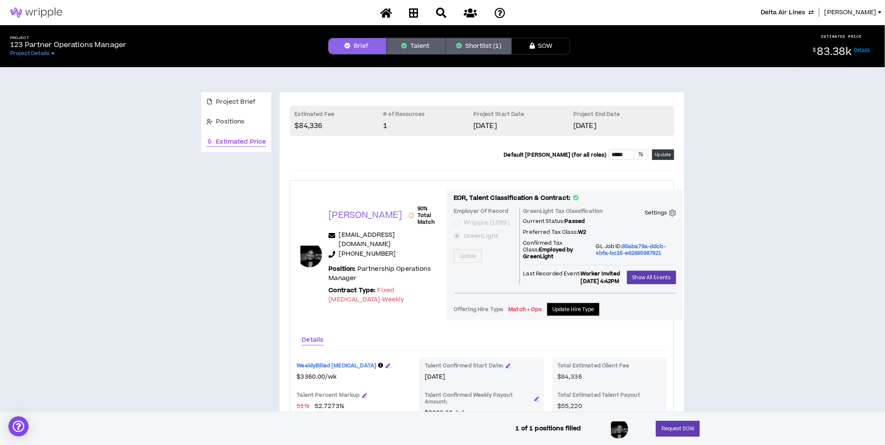
scroll to position [107, 0]
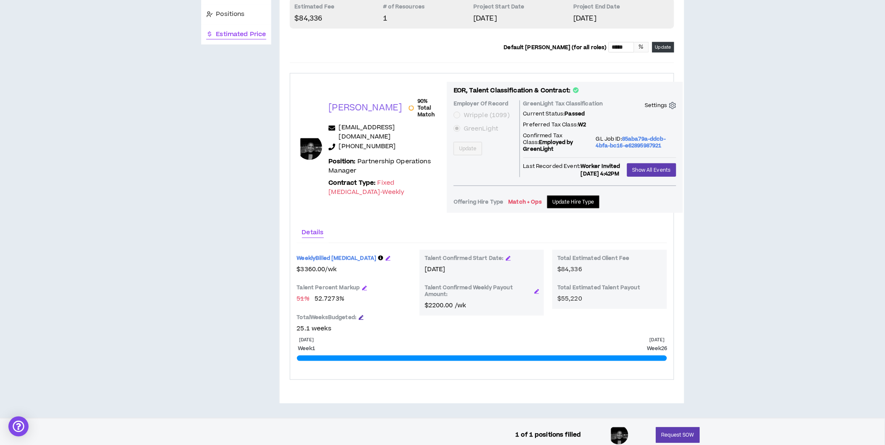
click at [362, 315] on icon "button" at bounding box center [361, 317] width 5 height 5
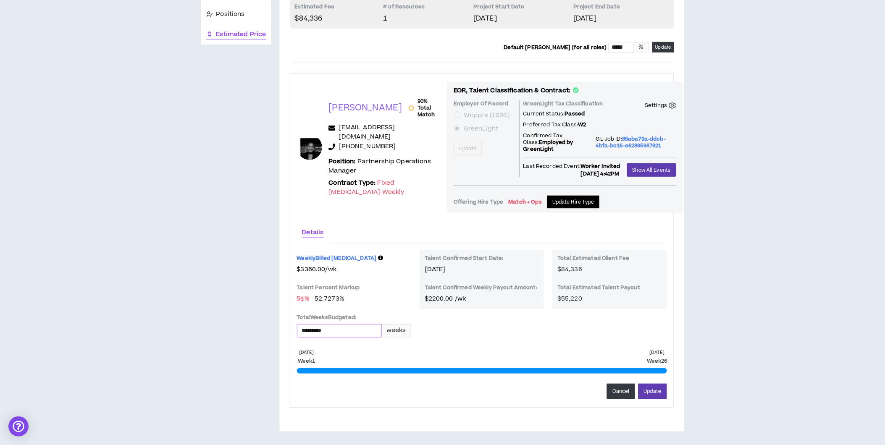
click at [313, 325] on input "*********" at bounding box center [339, 331] width 84 height 13
type input "*********"
click at [652, 385] on button "Update" at bounding box center [652, 392] width 29 height 16
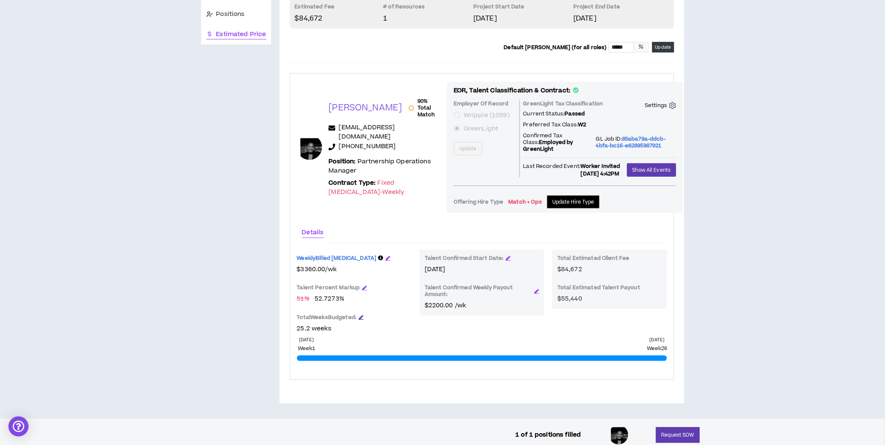
click at [362, 315] on icon "button" at bounding box center [361, 317] width 5 height 5
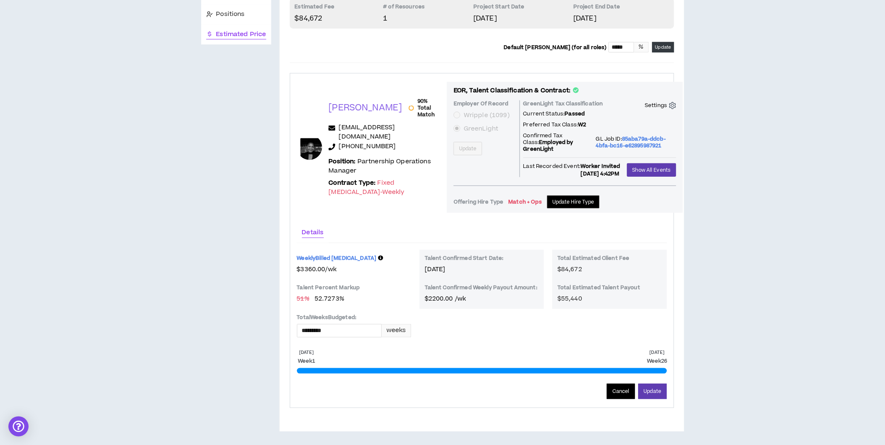
click at [621, 386] on button "Cancel" at bounding box center [621, 392] width 28 height 16
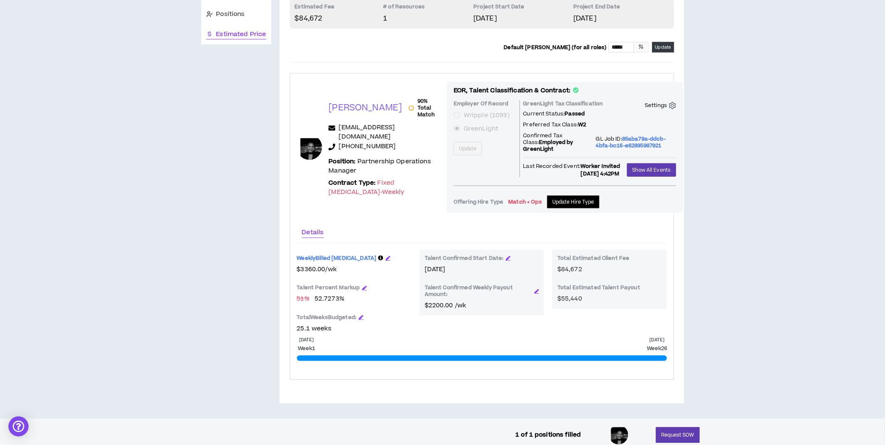
scroll to position [0, 0]
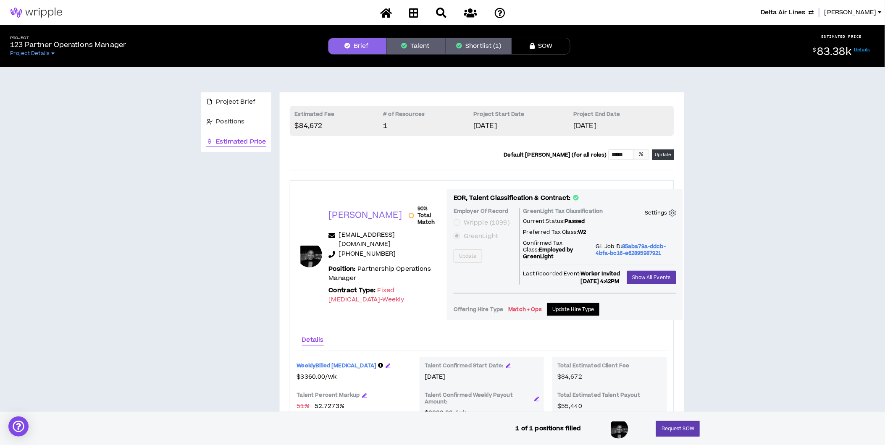
click at [479, 42] on button "Shortlist (1)" at bounding box center [478, 46] width 66 height 17
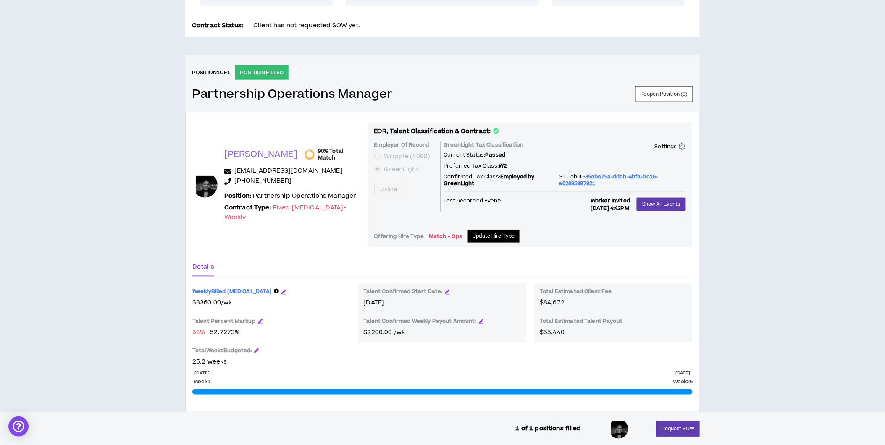
scroll to position [320, 0]
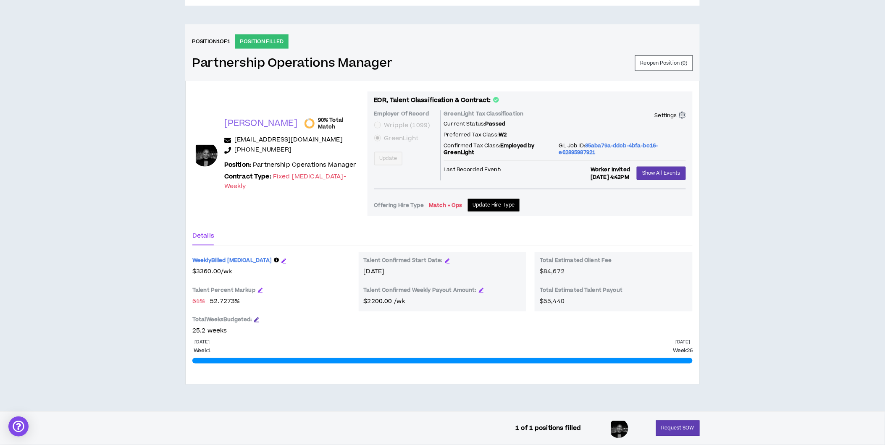
click at [258, 319] on icon "button" at bounding box center [256, 319] width 5 height 5
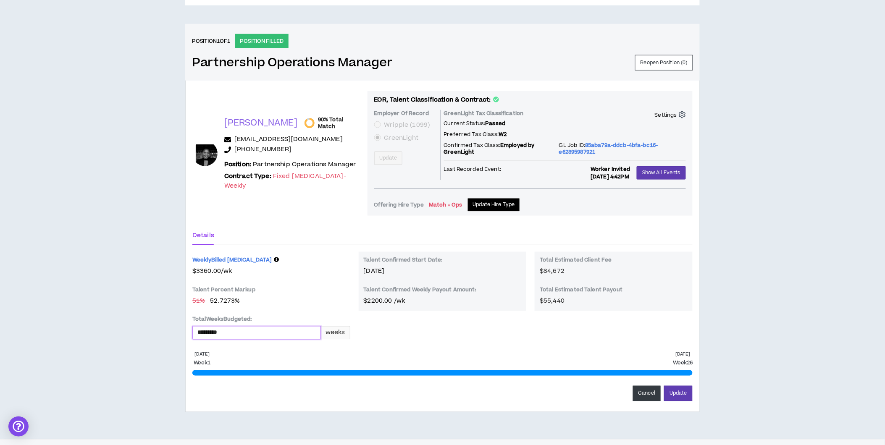
click at [208, 331] on input "*********" at bounding box center [257, 333] width 128 height 13
type input "*********"
click at [676, 397] on button "Update" at bounding box center [678, 394] width 29 height 16
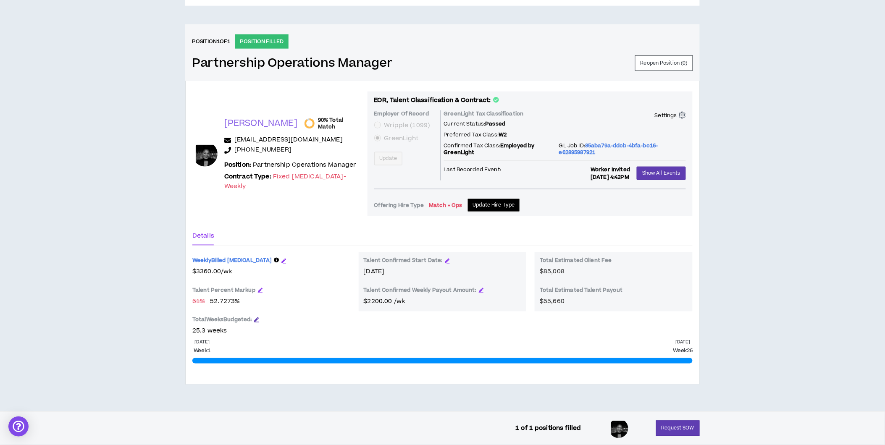
click at [258, 319] on icon "button" at bounding box center [256, 319] width 5 height 5
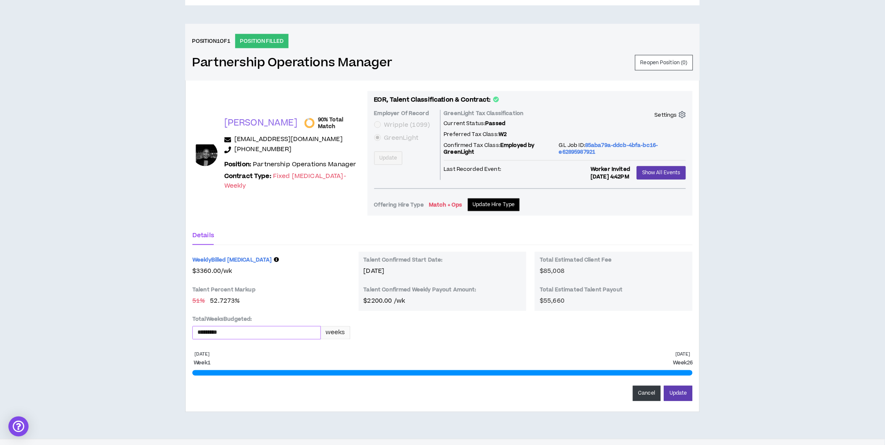
click at [209, 332] on input "*********" at bounding box center [257, 333] width 128 height 13
type input "*********"
click at [681, 391] on button "Update" at bounding box center [678, 394] width 29 height 16
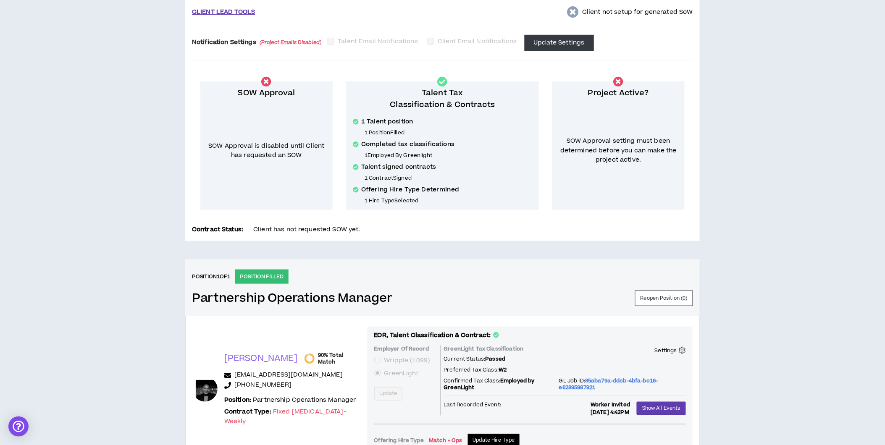
scroll to position [0, 0]
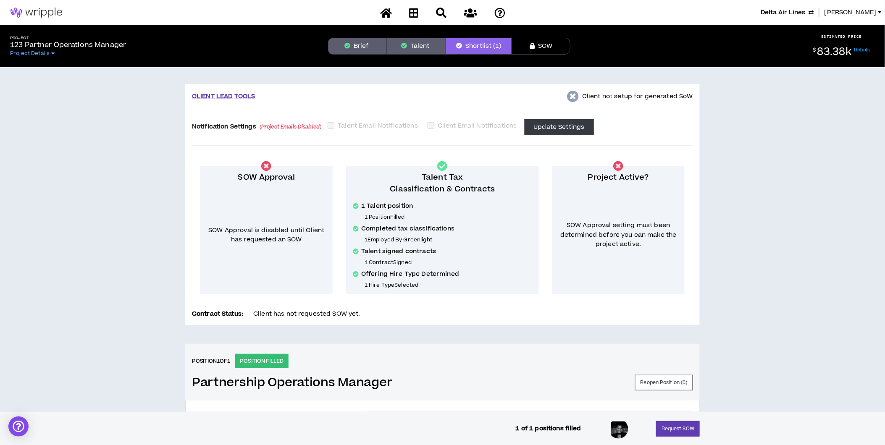
click at [353, 45] on button "Brief" at bounding box center [357, 46] width 59 height 17
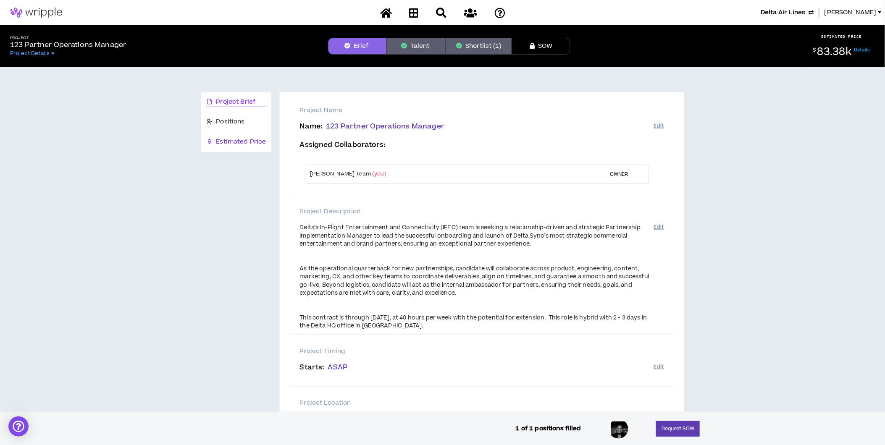
click at [240, 140] on span "Estimated Price" at bounding box center [241, 141] width 50 height 9
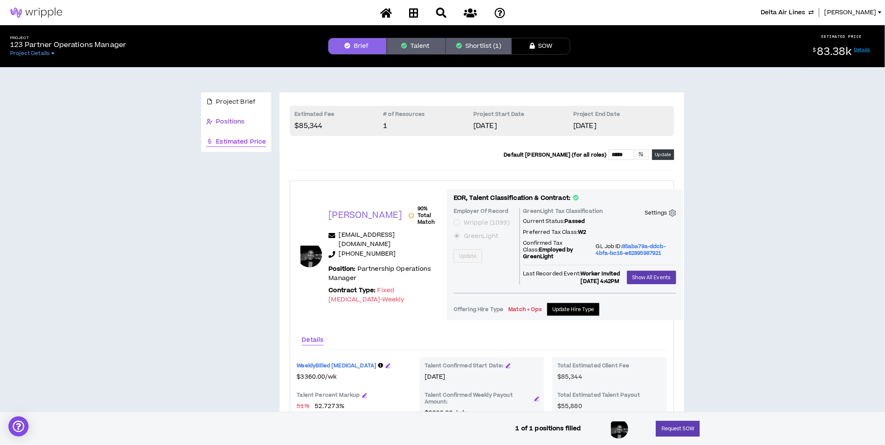
click at [237, 118] on span "Positions" at bounding box center [230, 121] width 29 height 9
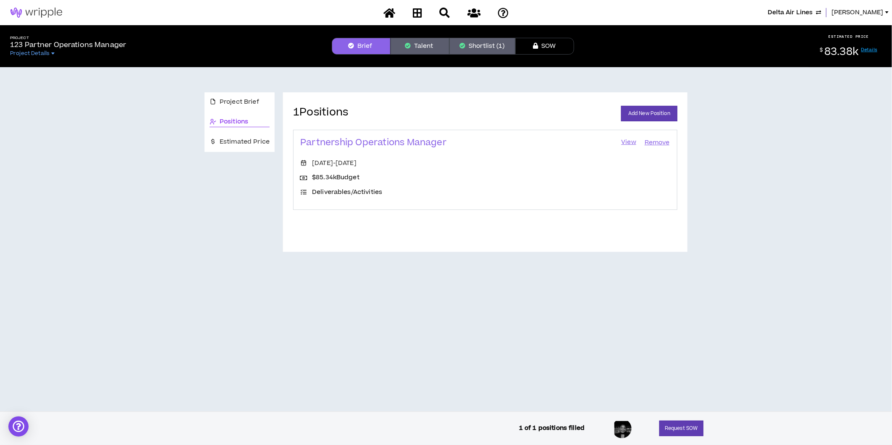
click at [626, 140] on link "View" at bounding box center [628, 143] width 17 height 12
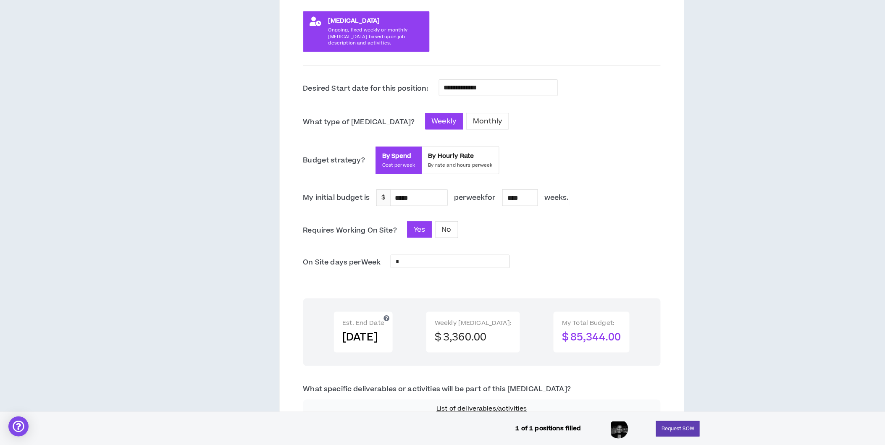
scroll to position [204, 0]
click at [526, 195] on div "****" at bounding box center [520, 197] width 35 height 16
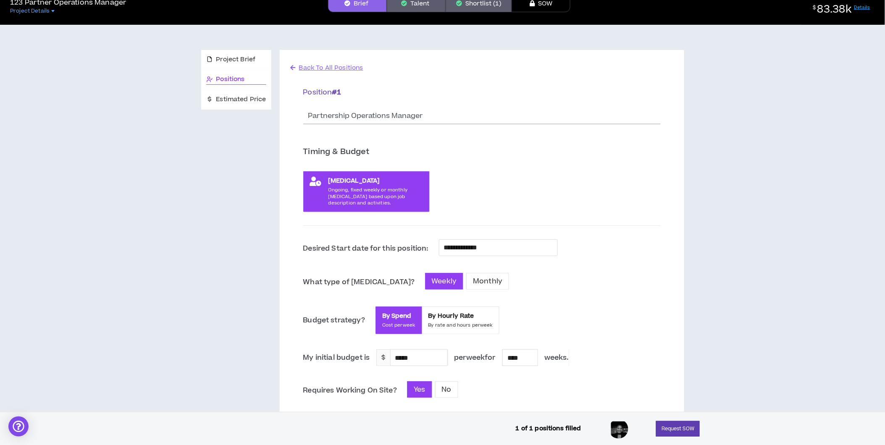
scroll to position [0, 0]
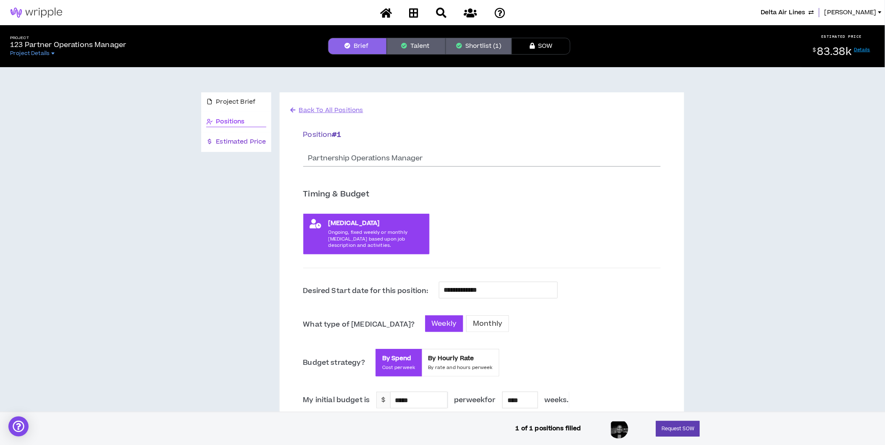
click at [244, 139] on span "Estimated Price" at bounding box center [241, 141] width 50 height 9
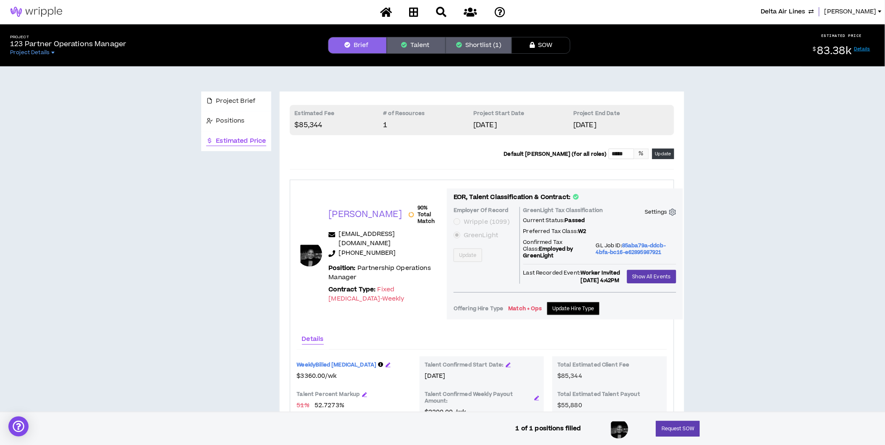
scroll to position [0, 0]
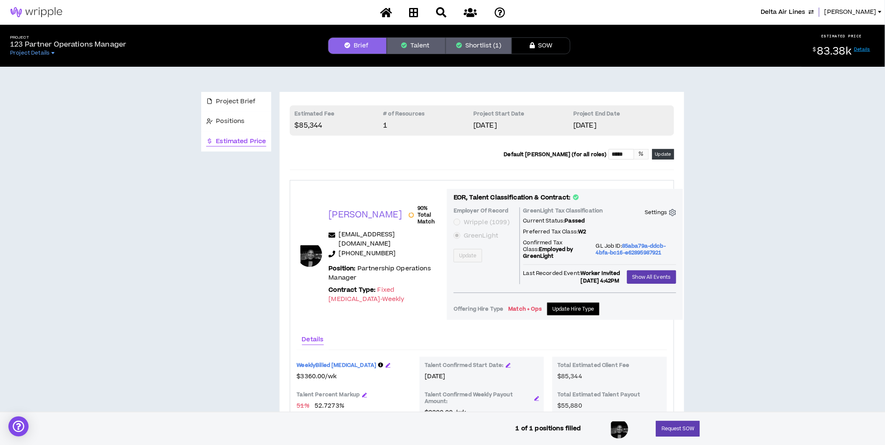
click at [486, 44] on button "Shortlist (1)" at bounding box center [478, 45] width 66 height 17
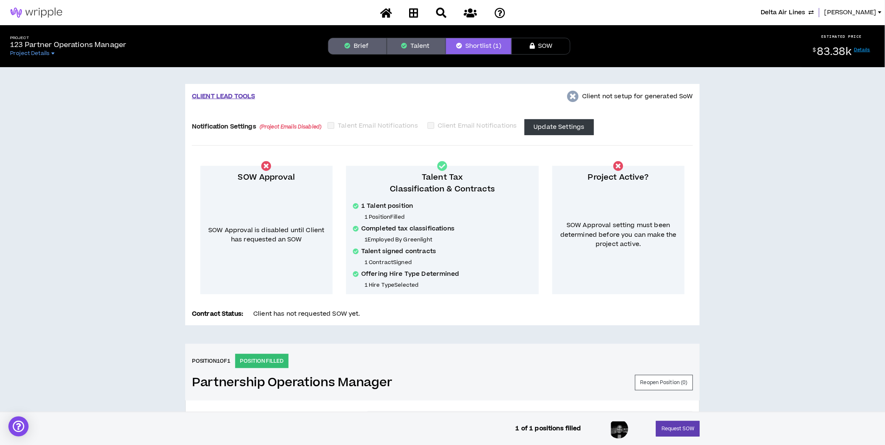
scroll to position [320, 0]
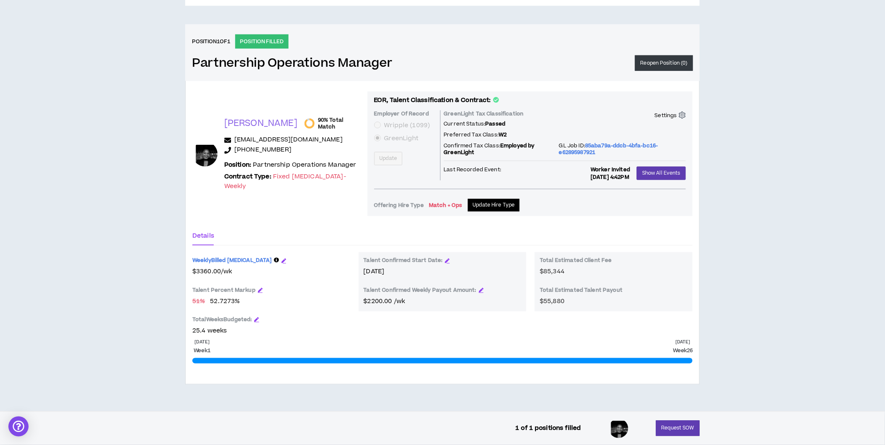
click at [672, 61] on button "Reopen Position ( 0 )" at bounding box center [664, 63] width 58 height 16
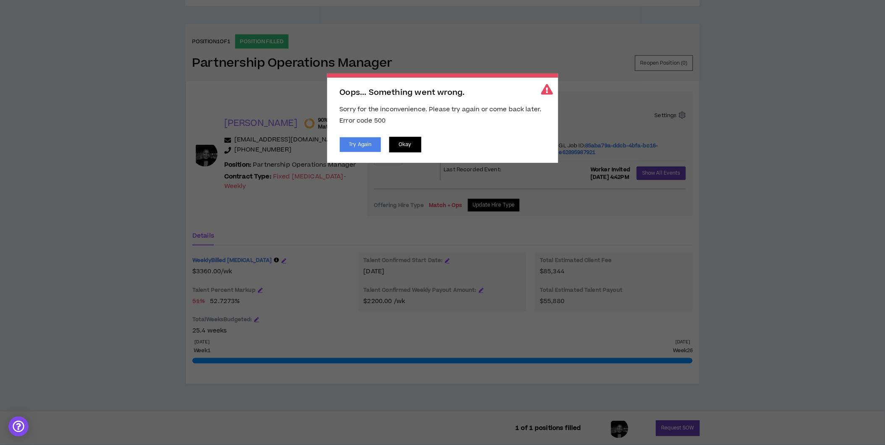
click at [416, 142] on button "Okay" at bounding box center [405, 145] width 32 height 16
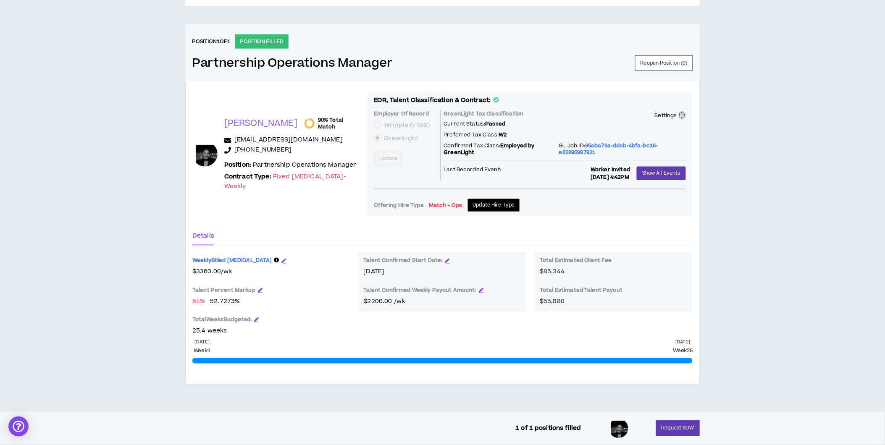
click at [684, 115] on icon "setting" at bounding box center [681, 115] width 7 height 7
click at [675, 113] on p "Settings" at bounding box center [666, 115] width 22 height 7
click at [660, 138] on p "Unlink Job" at bounding box center [664, 142] width 32 height 9
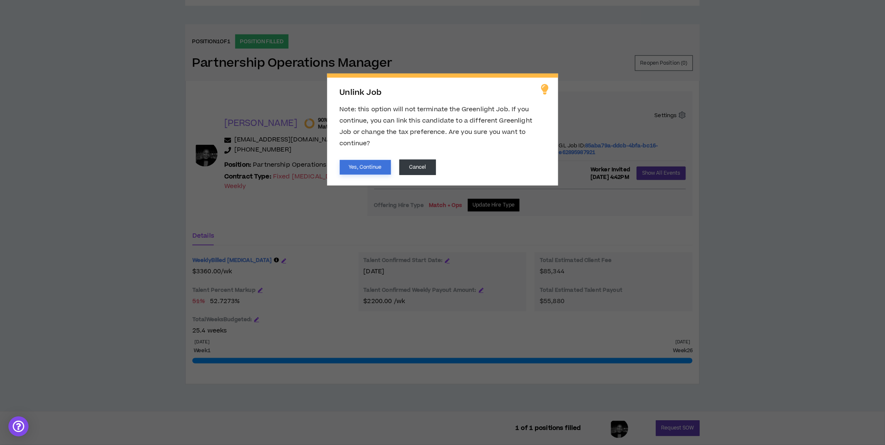
click at [370, 160] on button "Yes, Continue" at bounding box center [365, 167] width 51 height 15
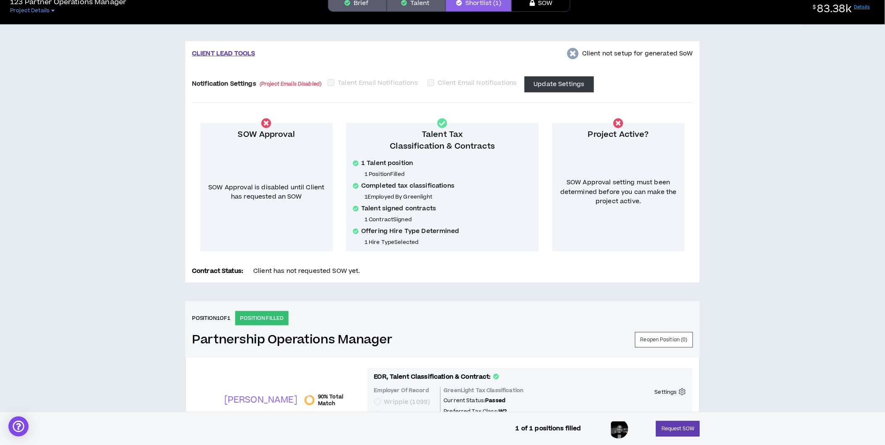
scroll to position [0, 0]
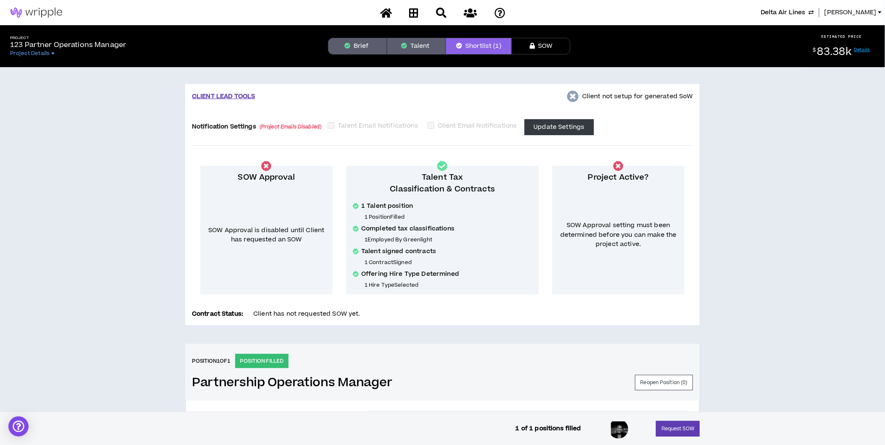
click at [356, 46] on button "Brief" at bounding box center [357, 46] width 59 height 17
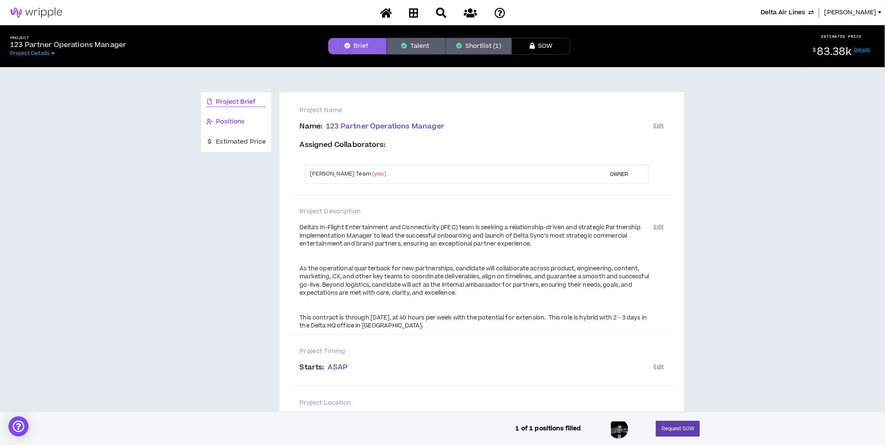
click at [230, 118] on span "Positions" at bounding box center [230, 121] width 29 height 9
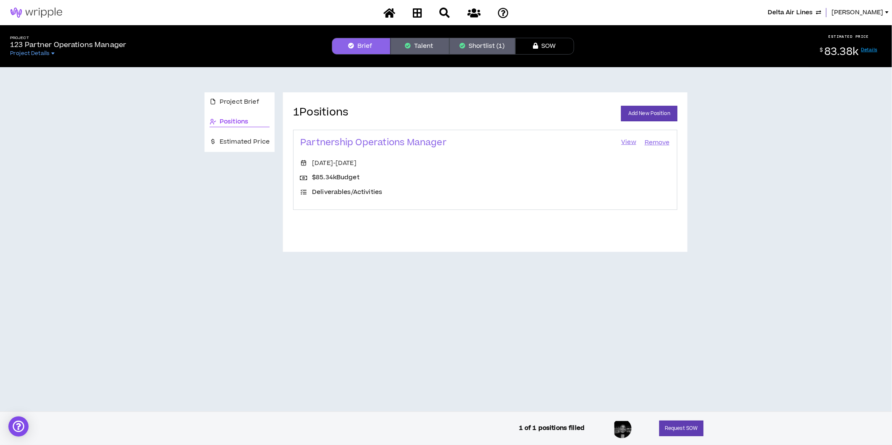
click at [628, 142] on link "View" at bounding box center [628, 143] width 17 height 12
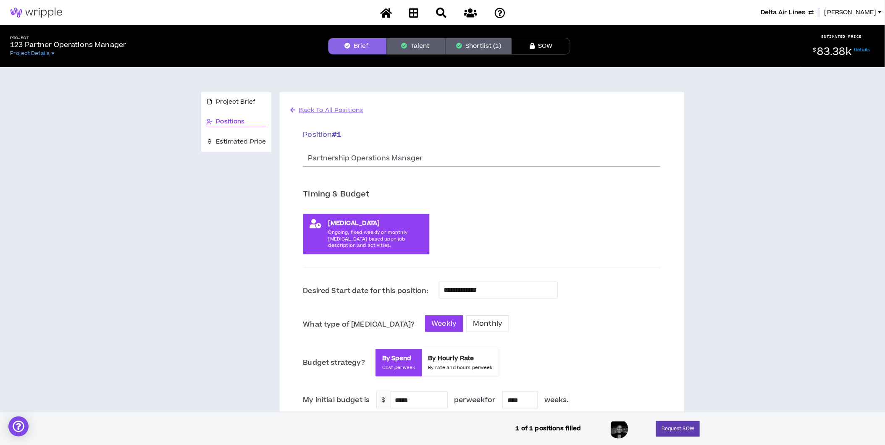
click at [469, 49] on button "Shortlist (1)" at bounding box center [478, 46] width 66 height 17
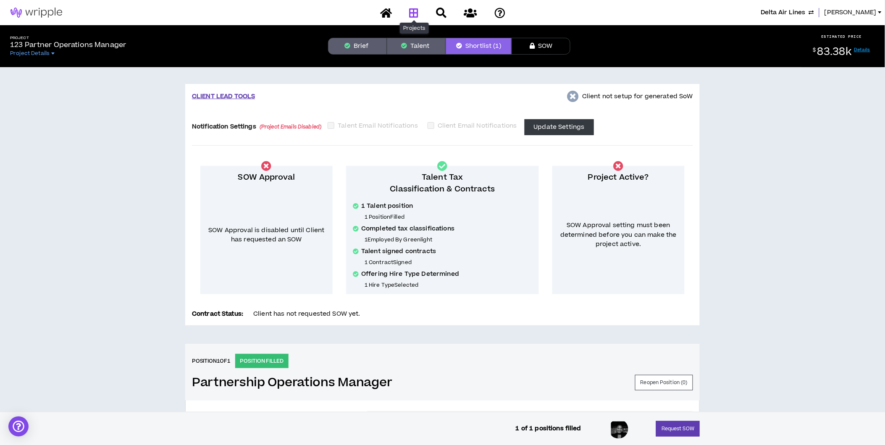
click at [414, 13] on icon at bounding box center [413, 13] width 9 height 10
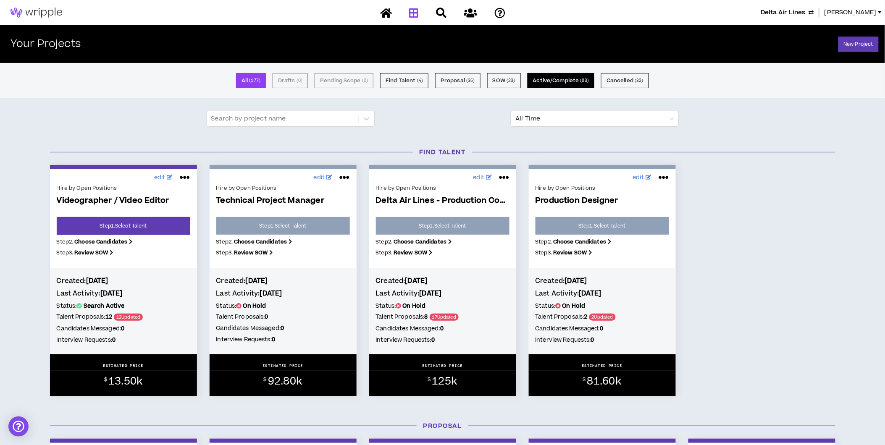
click at [551, 81] on button "Active/Complete ( 83 )" at bounding box center [560, 80] width 67 height 15
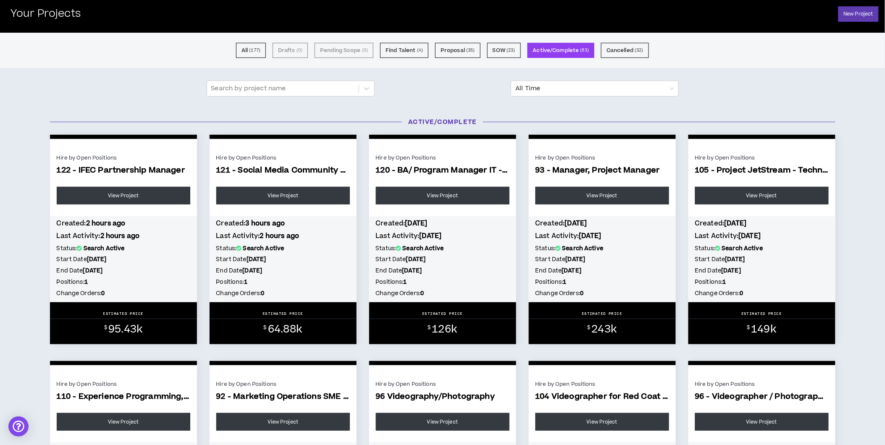
scroll to position [32, 0]
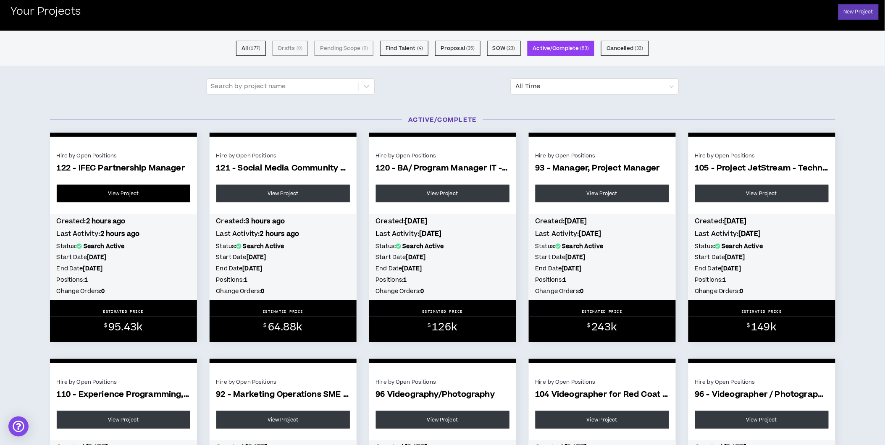
click at [130, 194] on link "View Project" at bounding box center [124, 194] width 134 height 18
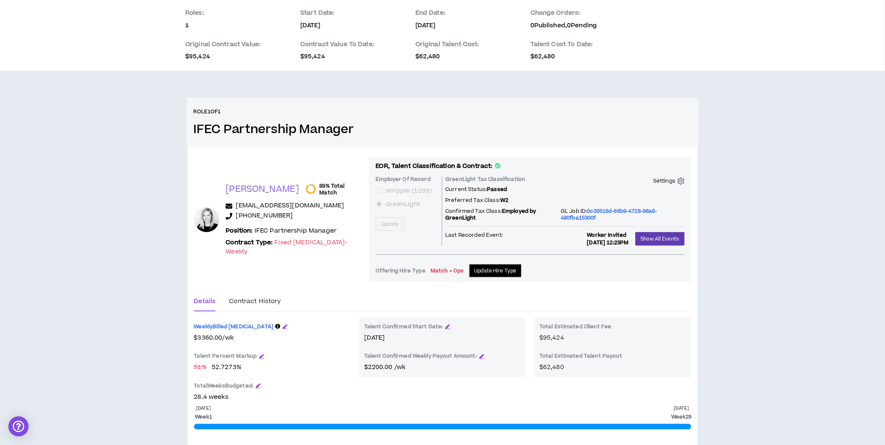
scroll to position [65, 0]
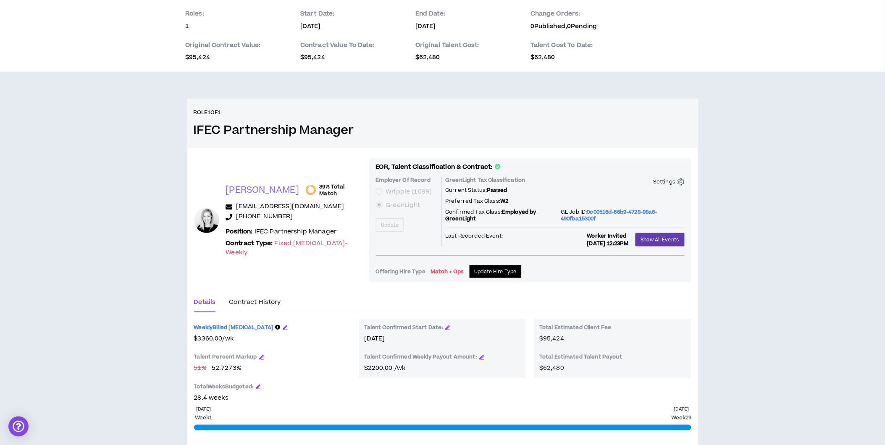
click at [511, 348] on div "Talent Confirmed Start Date: Jun 16, 2025 Talent Confirmed Weekly Payout Amount…" at bounding box center [442, 348] width 167 height 59
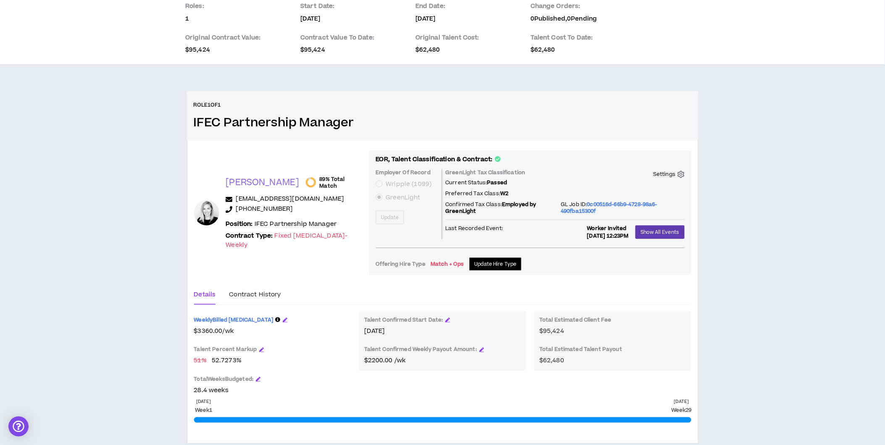
scroll to position [0, 0]
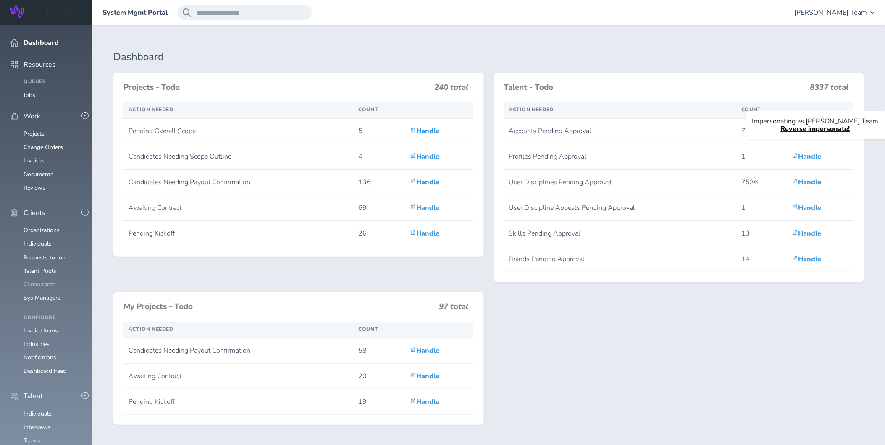
click at [38, 280] on link "Consultants" at bounding box center [40, 284] width 32 height 8
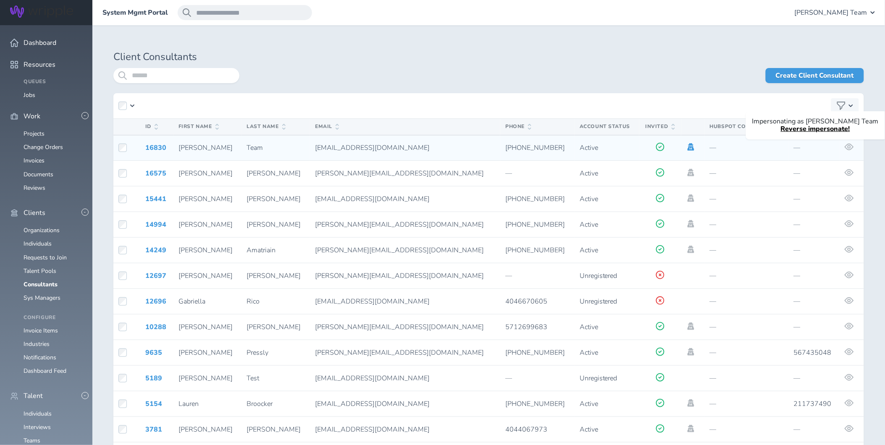
click at [687, 145] on icon at bounding box center [690, 147] width 7 height 8
